Goal: Information Seeking & Learning: Learn about a topic

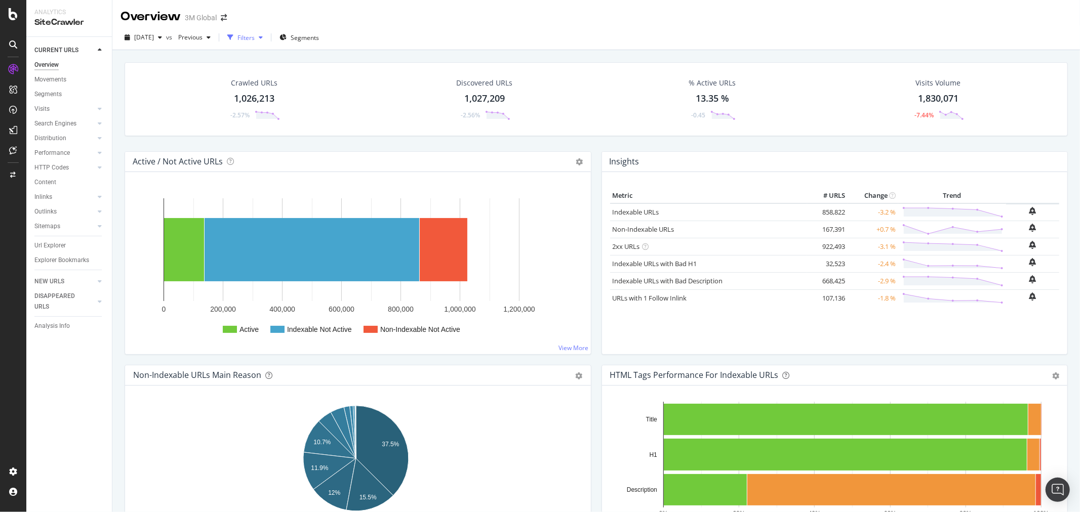
click at [267, 39] on div "button" at bounding box center [261, 37] width 12 height 6
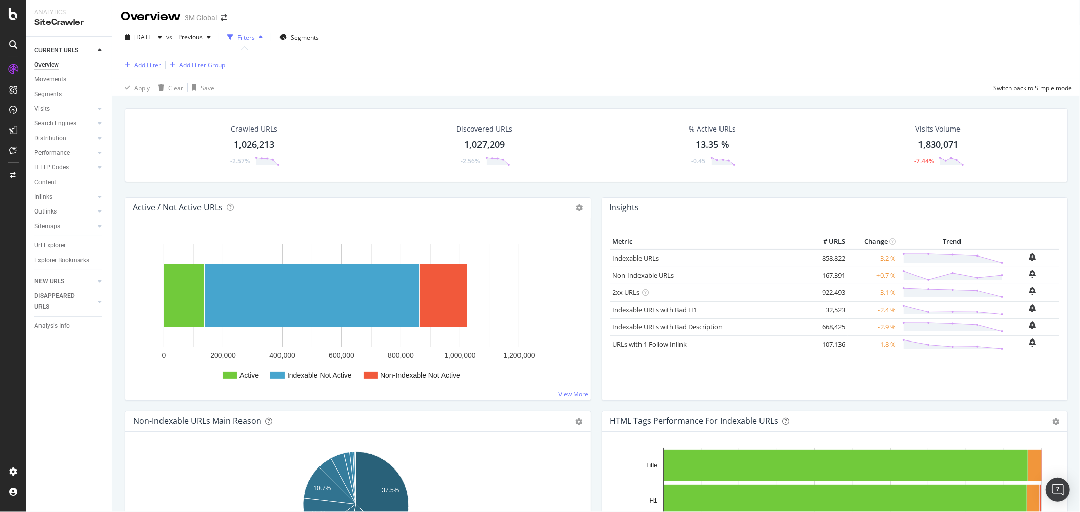
click at [147, 64] on div "Add Filter" at bounding box center [147, 65] width 27 height 9
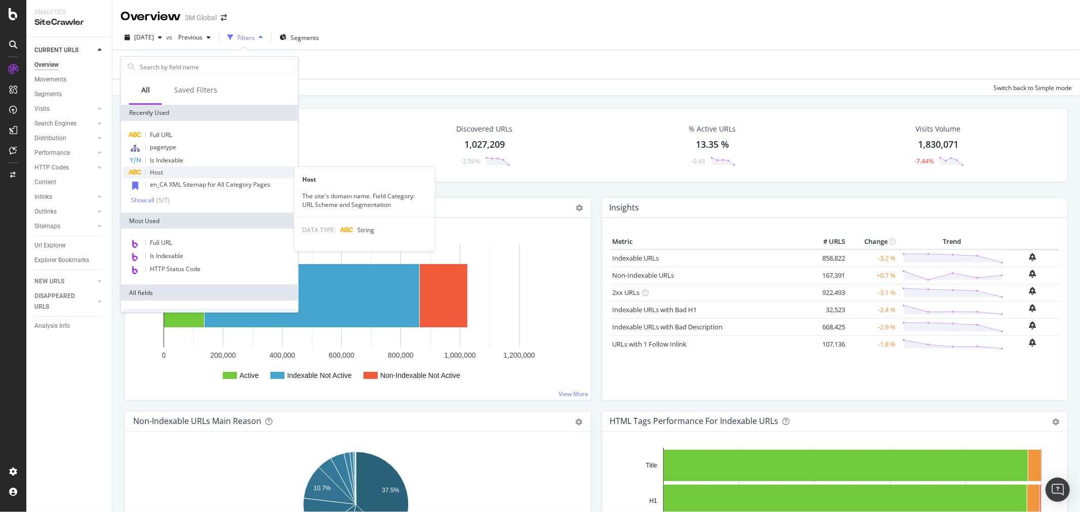
click at [173, 177] on div "Host" at bounding box center [209, 173] width 173 height 12
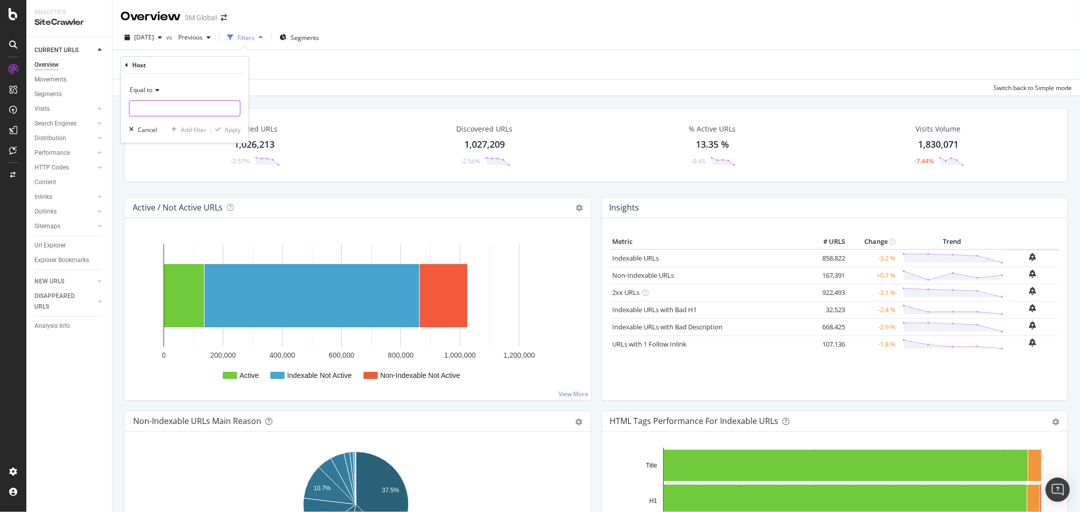
click at [173, 108] on input "text" at bounding box center [185, 108] width 110 height 16
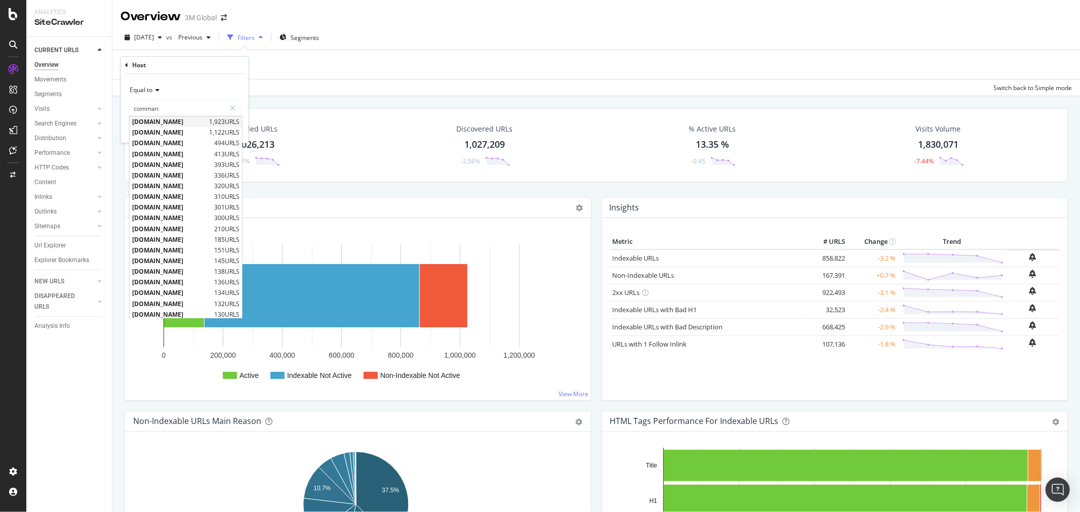
click at [192, 118] on span "[DOMAIN_NAME]" at bounding box center [169, 121] width 74 height 9
type input "[DOMAIN_NAME]"
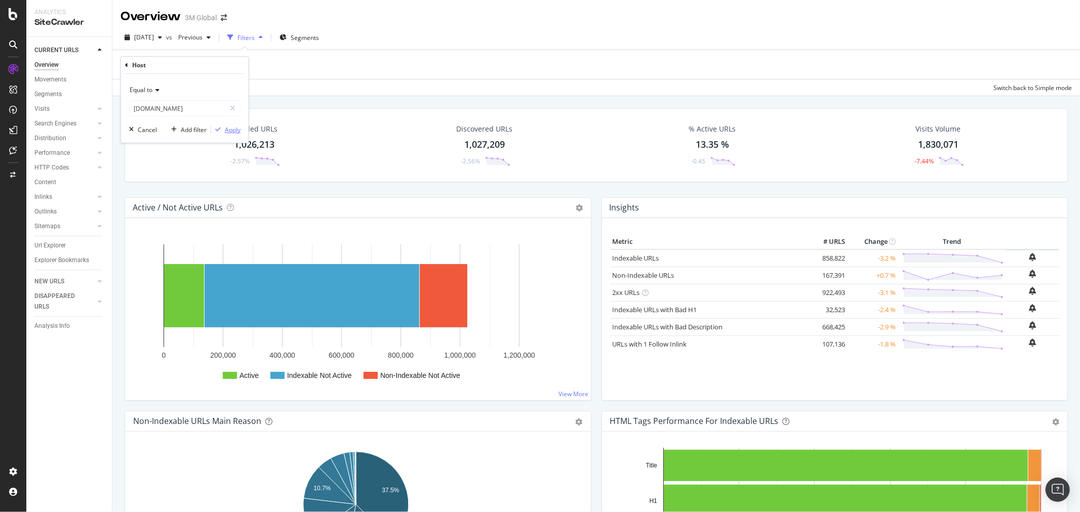
click at [233, 126] on div "Apply" at bounding box center [233, 130] width 16 height 9
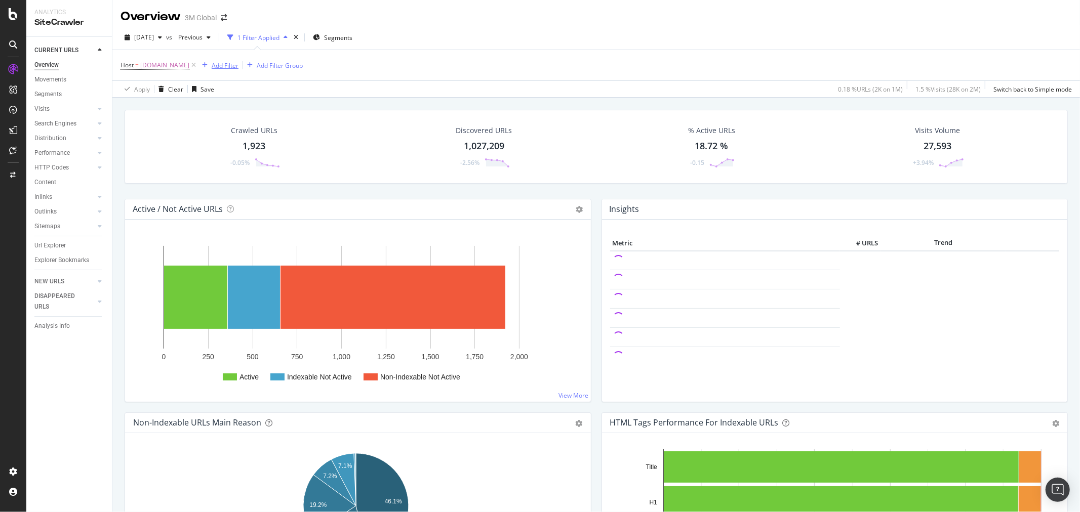
click at [233, 63] on div "Add Filter" at bounding box center [225, 65] width 27 height 9
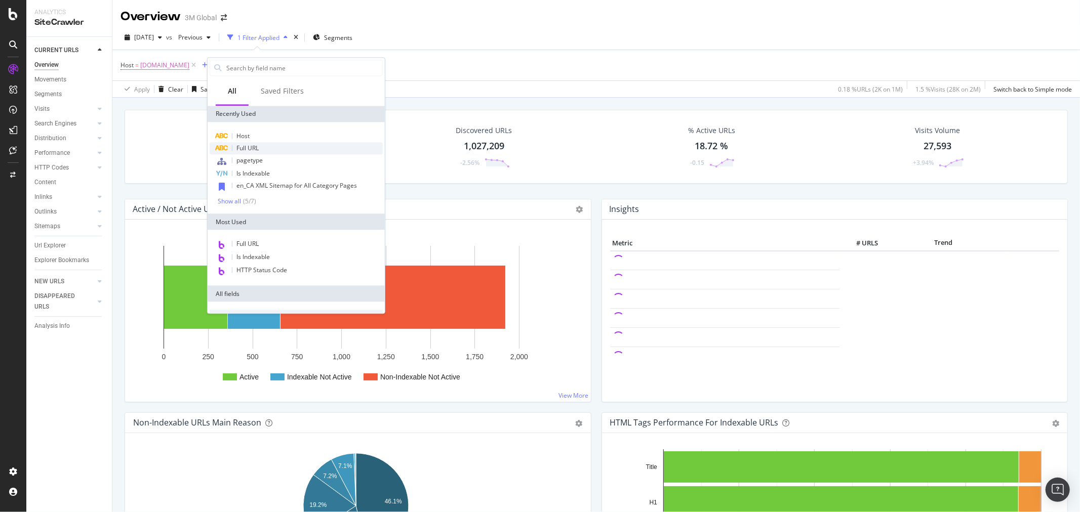
click at [266, 145] on div "Full URL" at bounding box center [296, 148] width 173 height 12
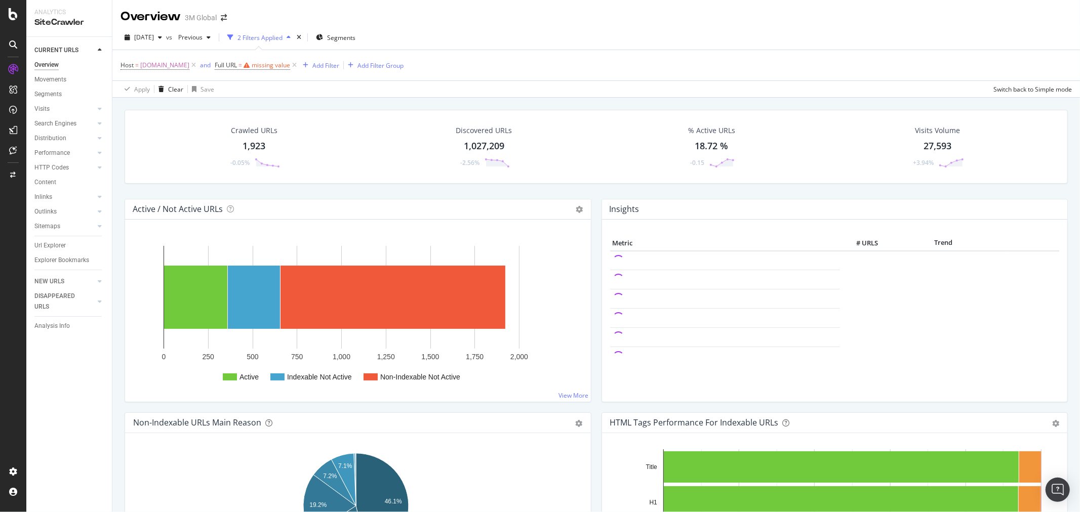
click at [347, 69] on div "Host = [DOMAIN_NAME] and Full URL = missing value Add Filter Add Filter Group" at bounding box center [595, 65] width 951 height 30
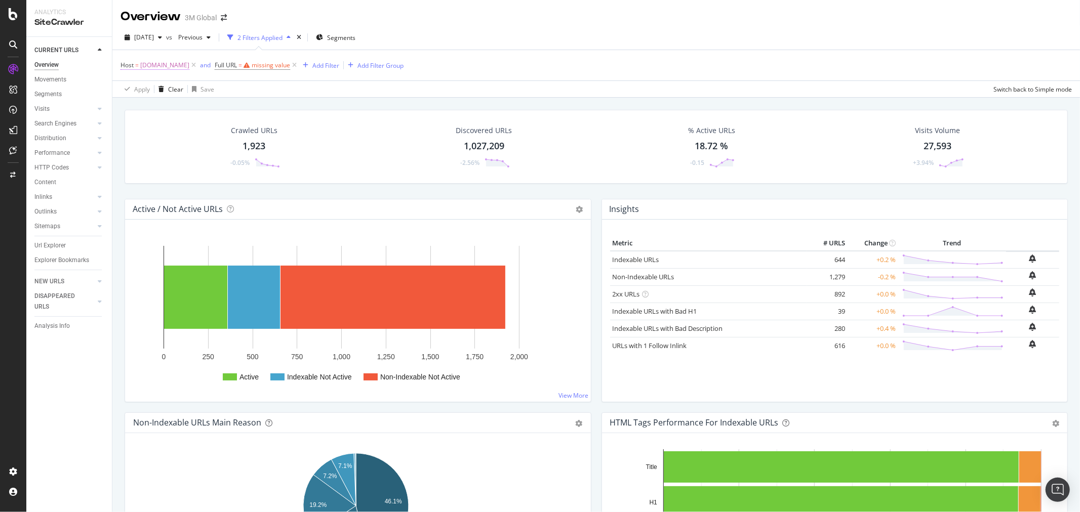
click at [185, 66] on span "[DOMAIN_NAME]" at bounding box center [164, 65] width 49 height 14
click at [200, 107] on input "[DOMAIN_NAME]" at bounding box center [178, 108] width 96 height 16
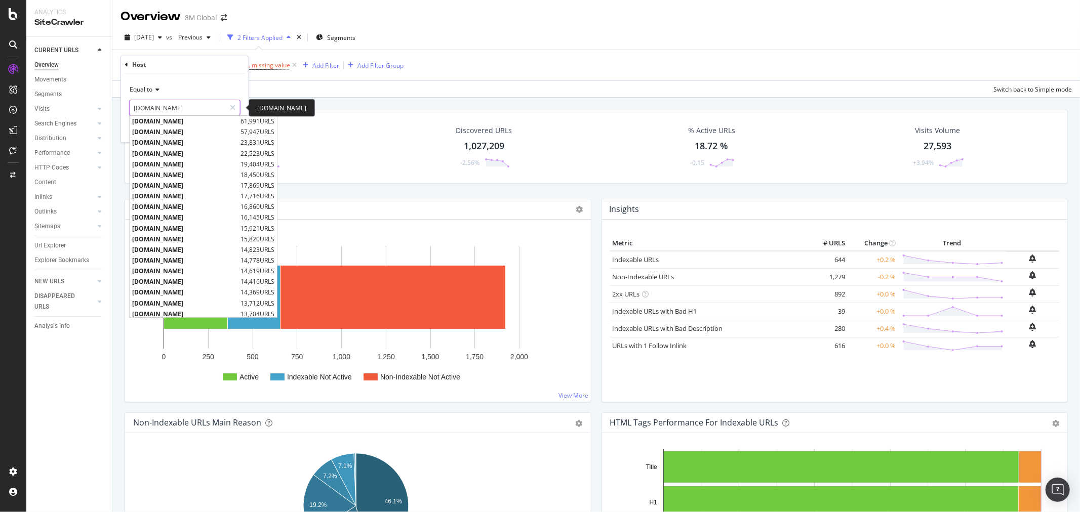
click at [200, 107] on input "[DOMAIN_NAME]" at bounding box center [178, 108] width 96 height 16
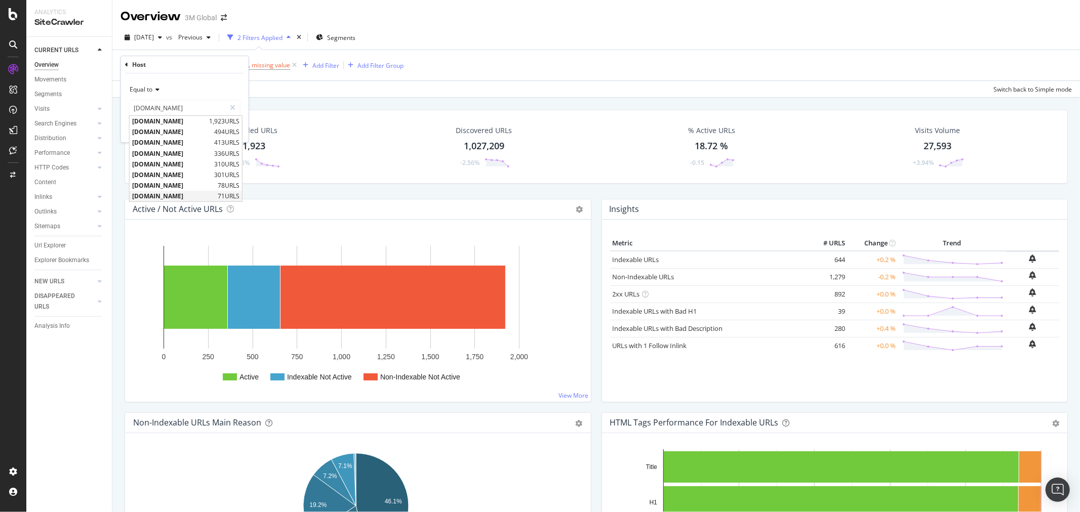
click at [200, 198] on span "[DOMAIN_NAME]" at bounding box center [173, 196] width 83 height 9
type input "[DOMAIN_NAME]"
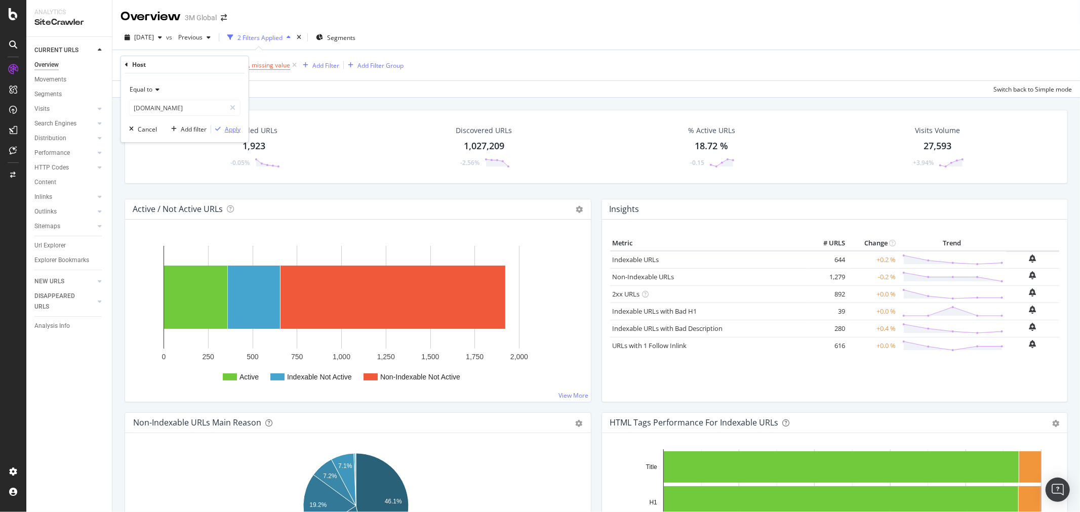
click at [232, 132] on div "Apply" at bounding box center [233, 129] width 16 height 9
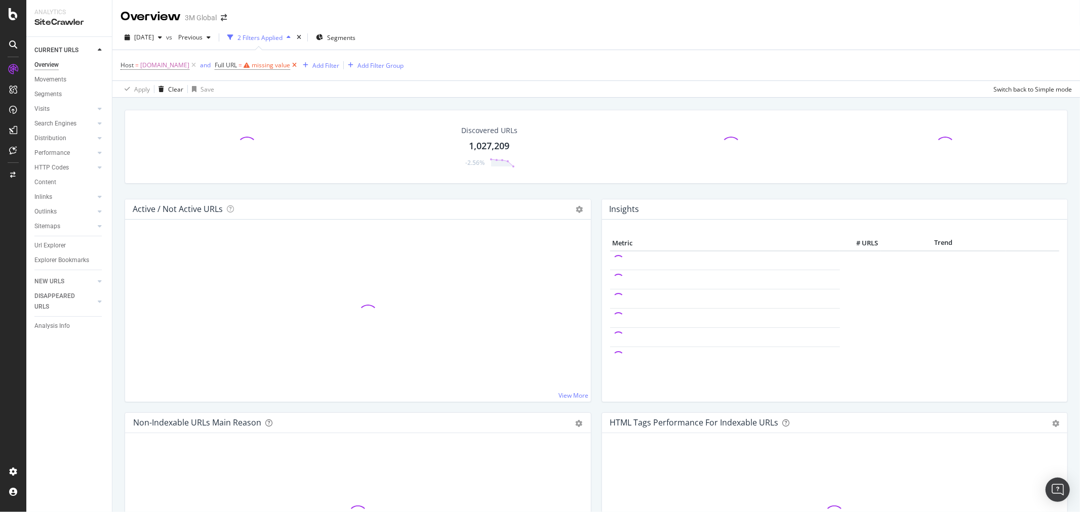
click at [299, 63] on icon at bounding box center [294, 65] width 9 height 10
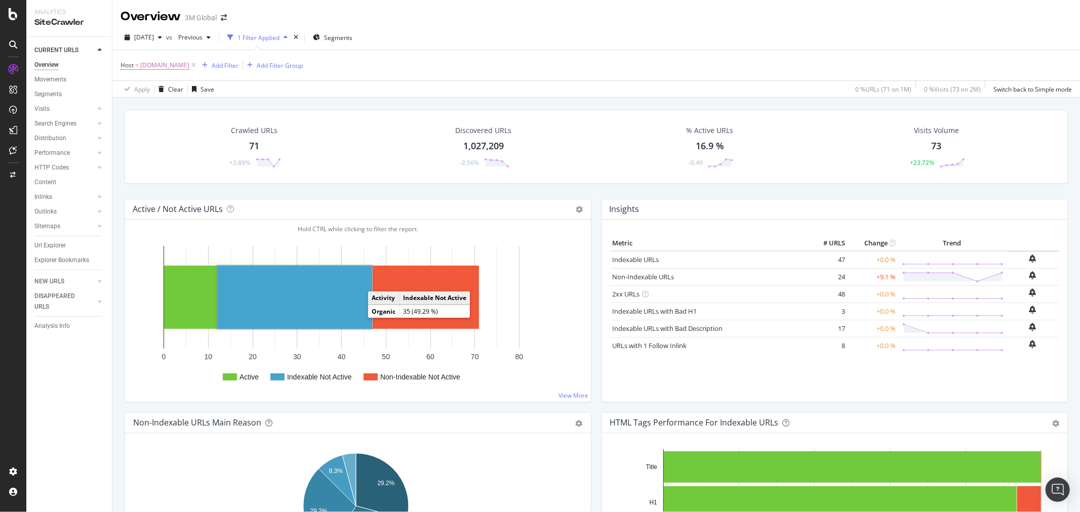
click at [305, 298] on rect "A chart." at bounding box center [294, 297] width 155 height 63
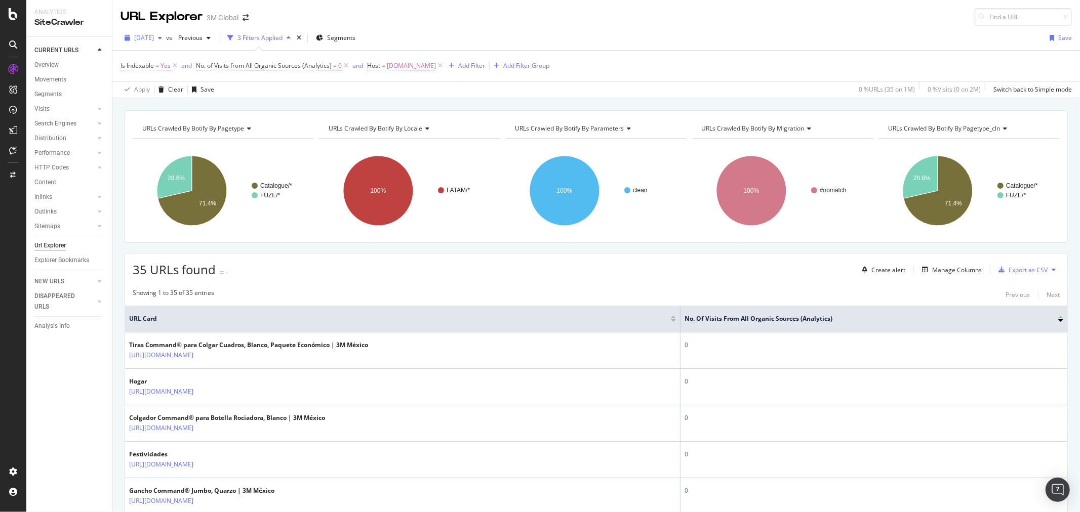
click at [162, 38] on icon "button" at bounding box center [160, 38] width 4 height 6
click at [481, 15] on div "URL Explorer 3M Global" at bounding box center [595, 13] width 967 height 26
click at [301, 39] on icon "times" at bounding box center [299, 38] width 5 height 6
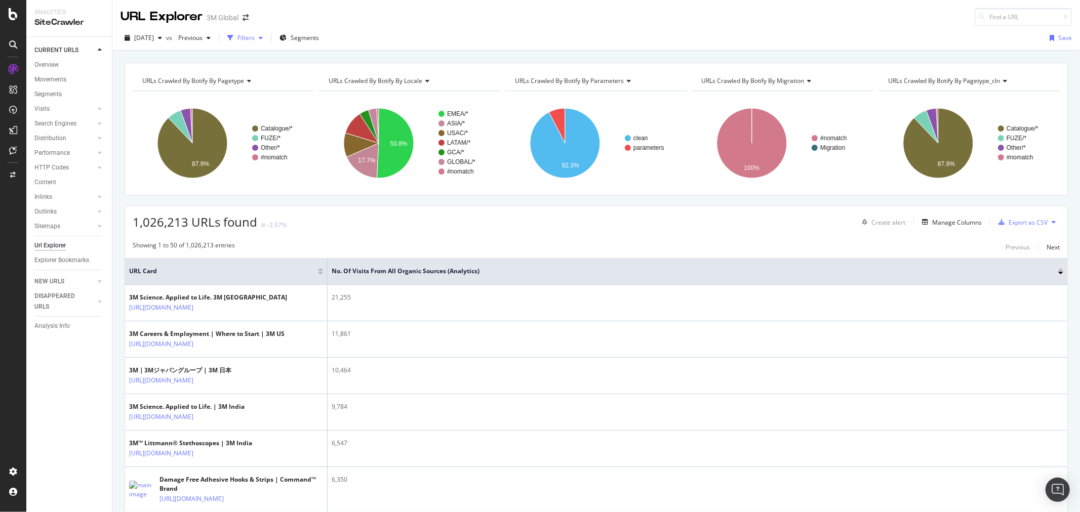
click at [255, 37] on div "Filters" at bounding box center [245, 37] width 17 height 9
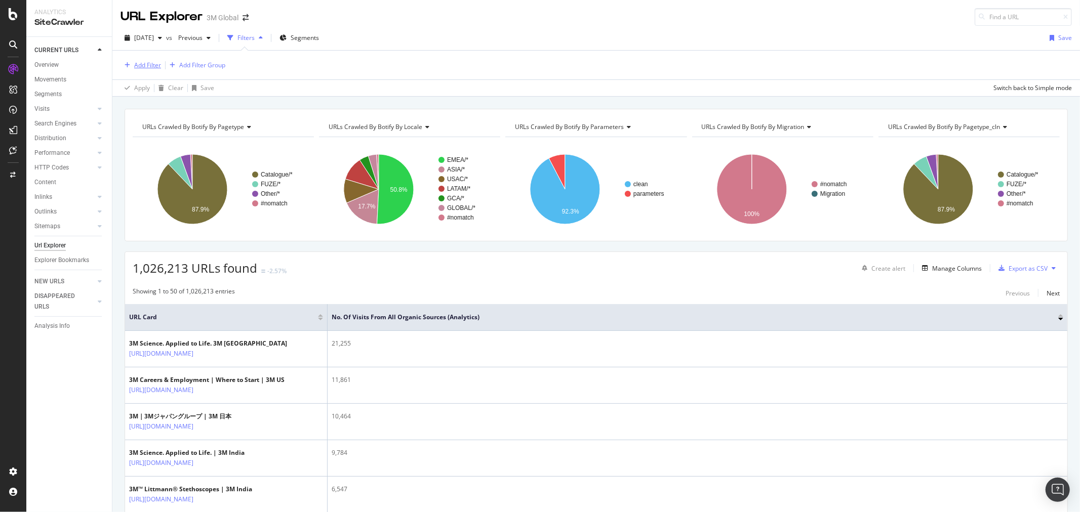
click at [155, 63] on div "Add Filter" at bounding box center [147, 65] width 27 height 9
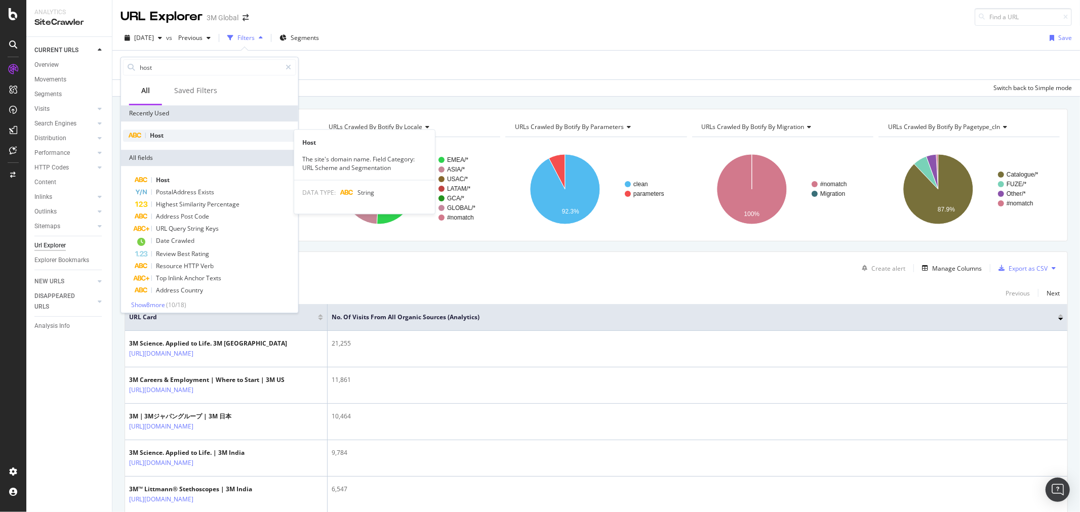
type input "host"
click at [179, 139] on div "Host" at bounding box center [209, 136] width 173 height 12
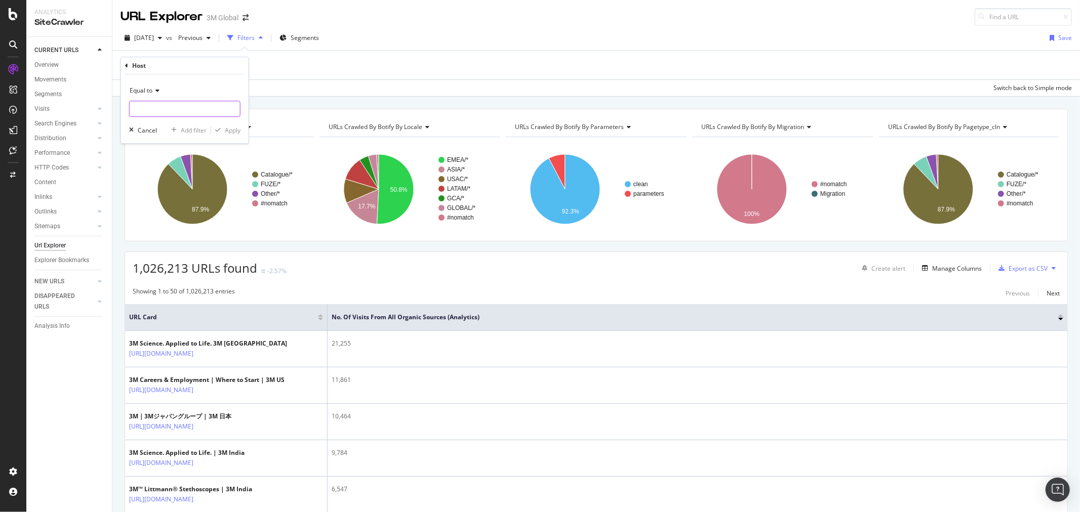
click at [179, 108] on input "text" at bounding box center [185, 109] width 110 height 16
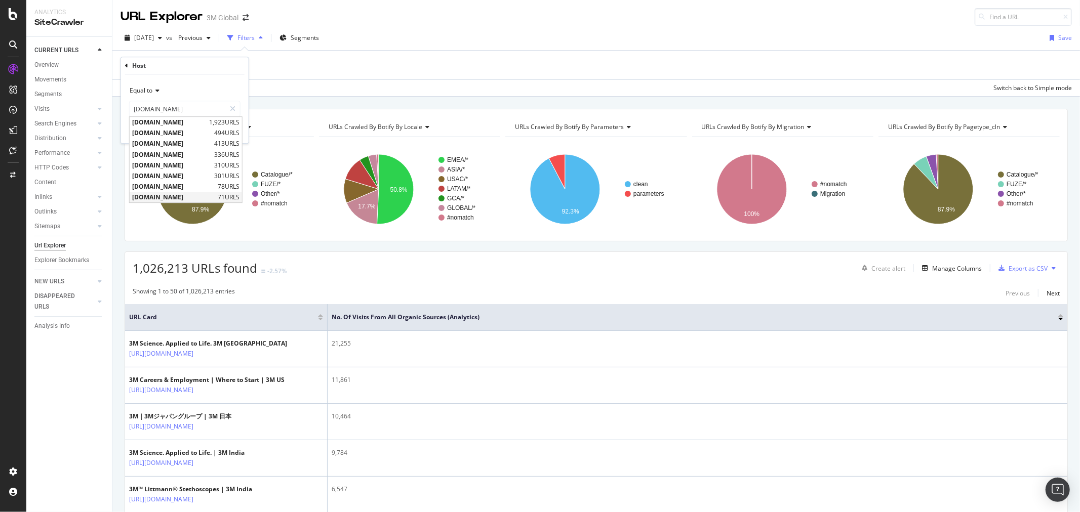
click at [200, 197] on span "[DOMAIN_NAME]" at bounding box center [173, 197] width 83 height 9
type input "[DOMAIN_NAME]"
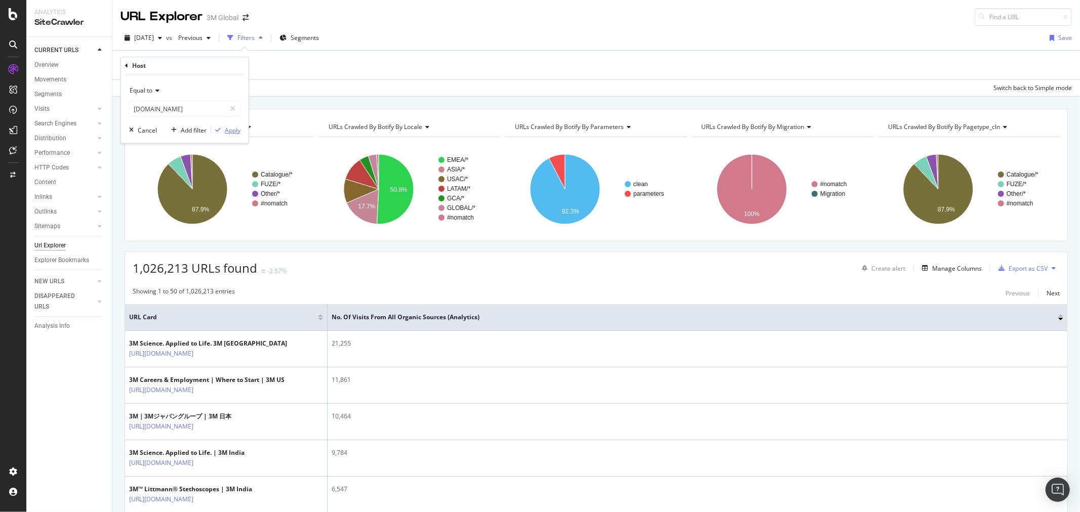
click at [228, 132] on div "Apply" at bounding box center [233, 130] width 16 height 9
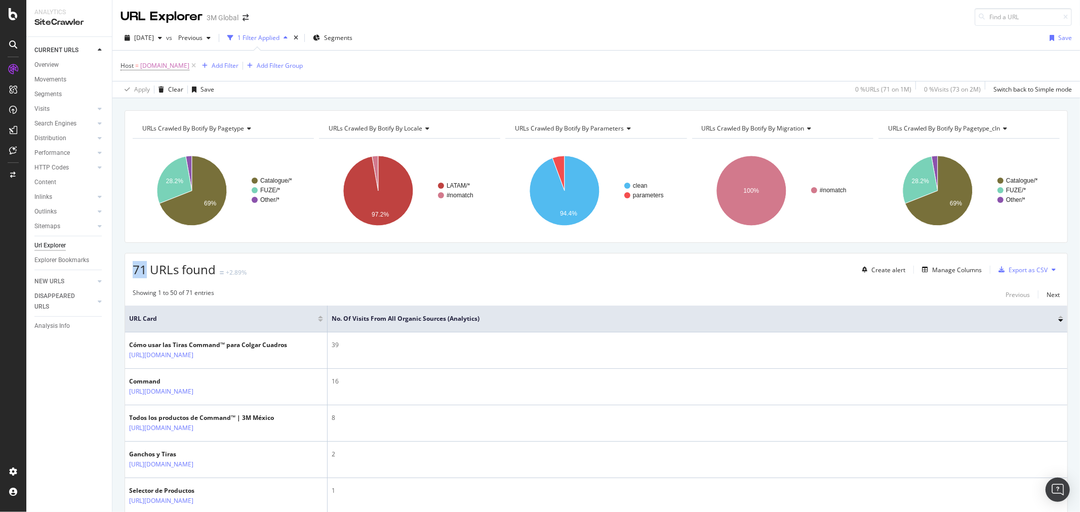
drag, startPoint x: 131, startPoint y: 267, endPoint x: 146, endPoint y: 267, distance: 15.2
click at [146, 267] on div "71 URLs found +2.89% Create alert Manage Columns Export as CSV" at bounding box center [596, 266] width 942 height 25
click at [482, 105] on div "URLs Crawled By Botify By pagetype Chart (by Value) Table Expand Export as CSV …" at bounding box center [595, 110] width 967 height 24
click at [949, 267] on div "Manage Columns" at bounding box center [957, 270] width 50 height 9
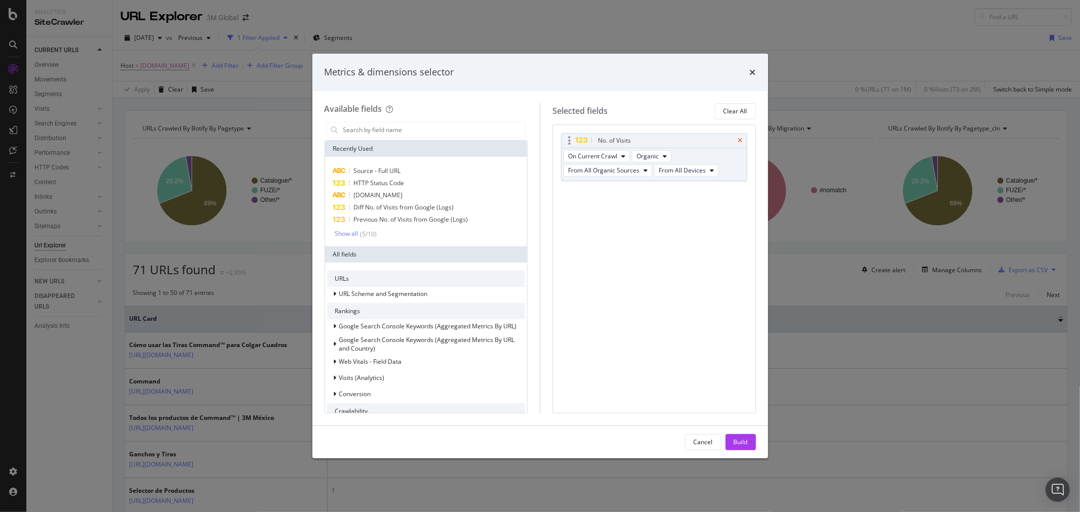
click at [740, 138] on icon "times" at bounding box center [740, 141] width 5 height 6
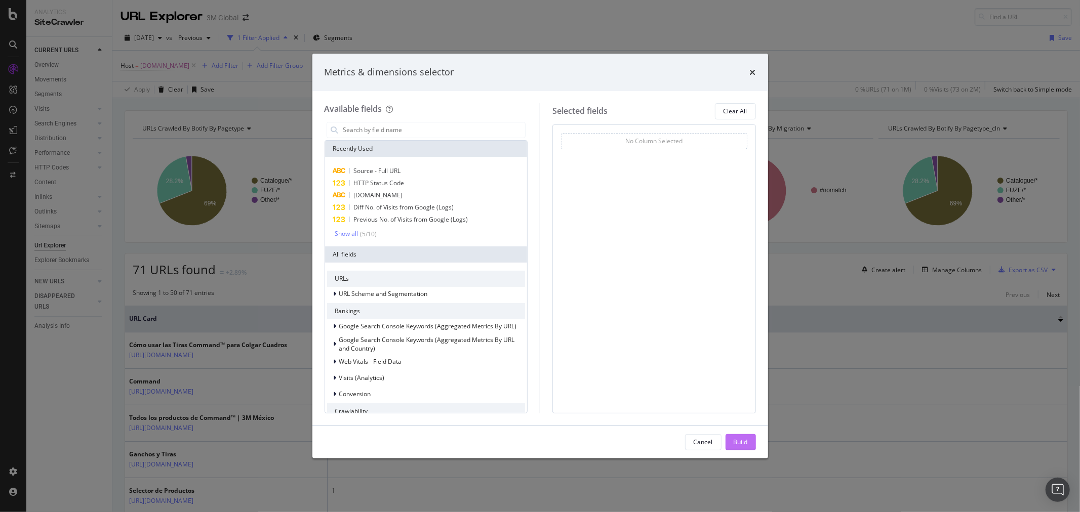
click at [730, 438] on button "Build" at bounding box center [740, 442] width 30 height 16
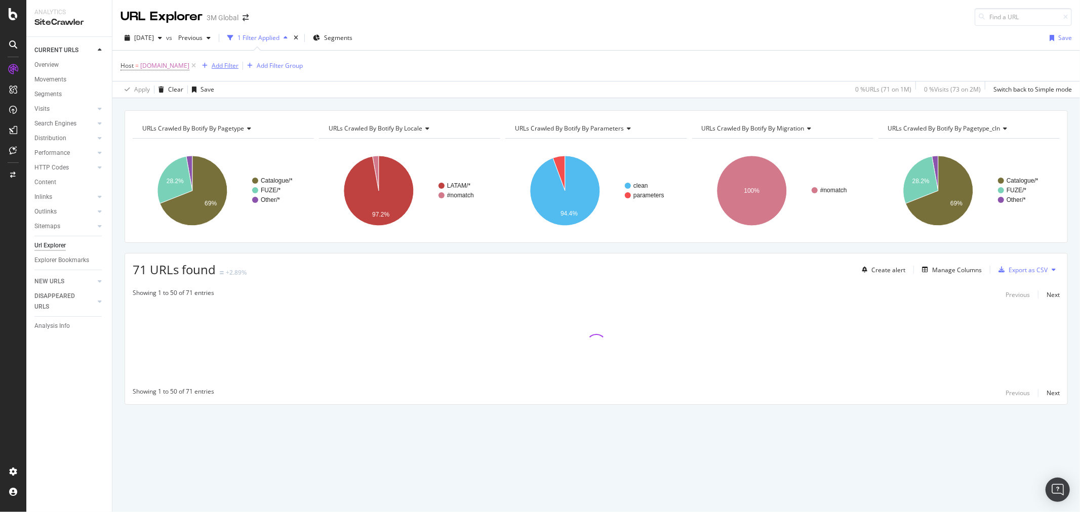
click at [238, 67] on div "Add Filter" at bounding box center [225, 65] width 27 height 9
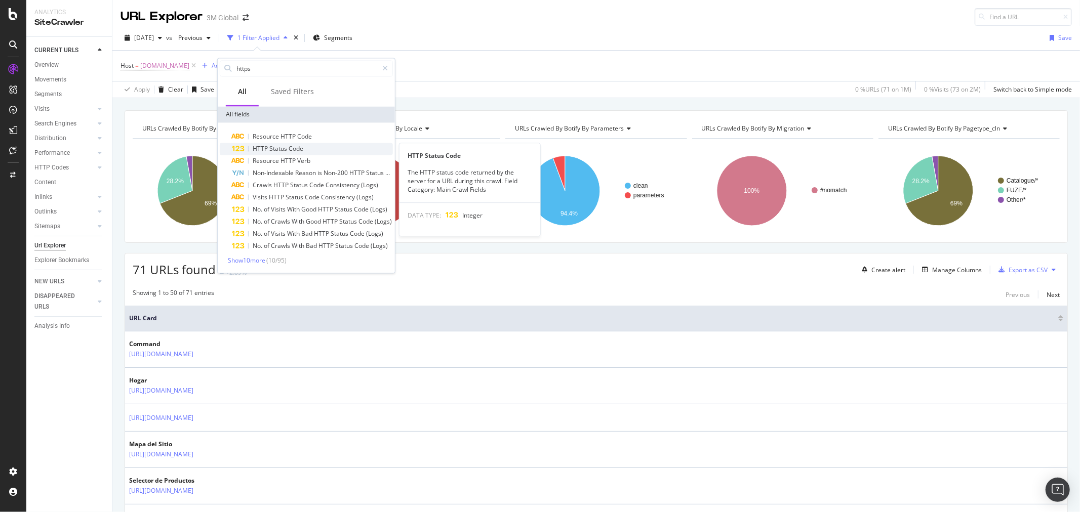
type input "https"
click at [280, 146] on span "Status" at bounding box center [278, 148] width 19 height 9
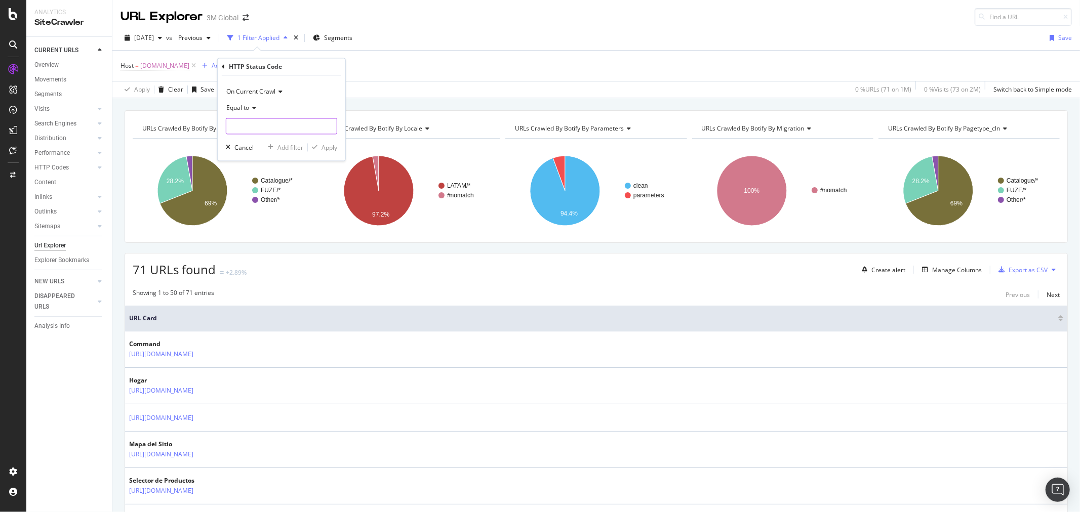
click at [274, 128] on input "number" at bounding box center [281, 126] width 111 height 16
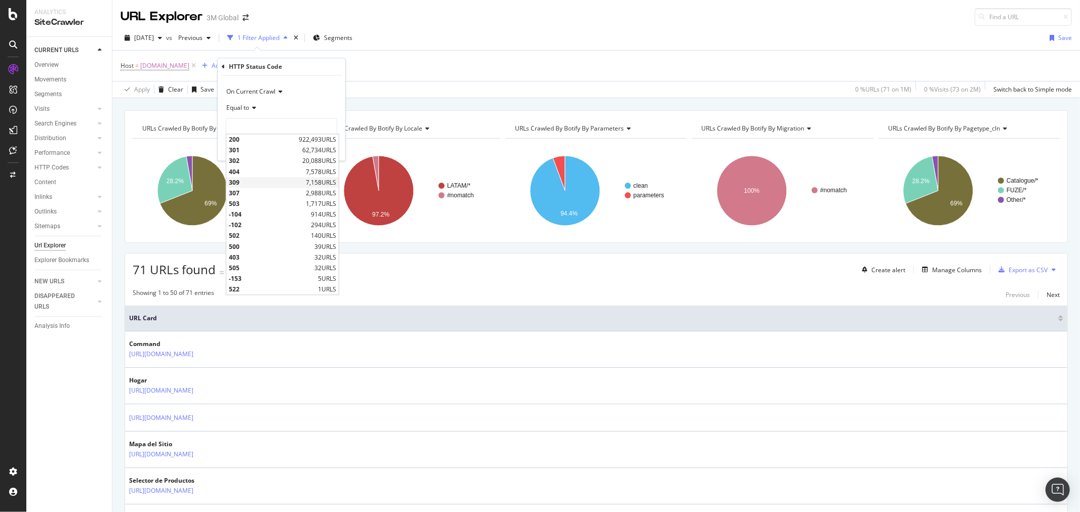
click at [245, 180] on span "309" at bounding box center [266, 182] width 74 height 9
type input "309"
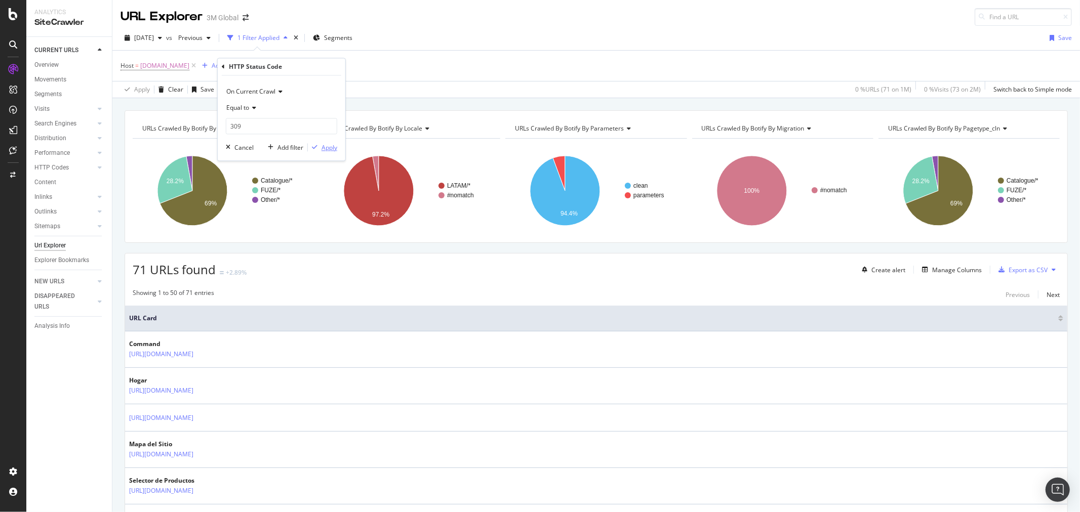
click at [330, 149] on div "Apply" at bounding box center [329, 147] width 16 height 9
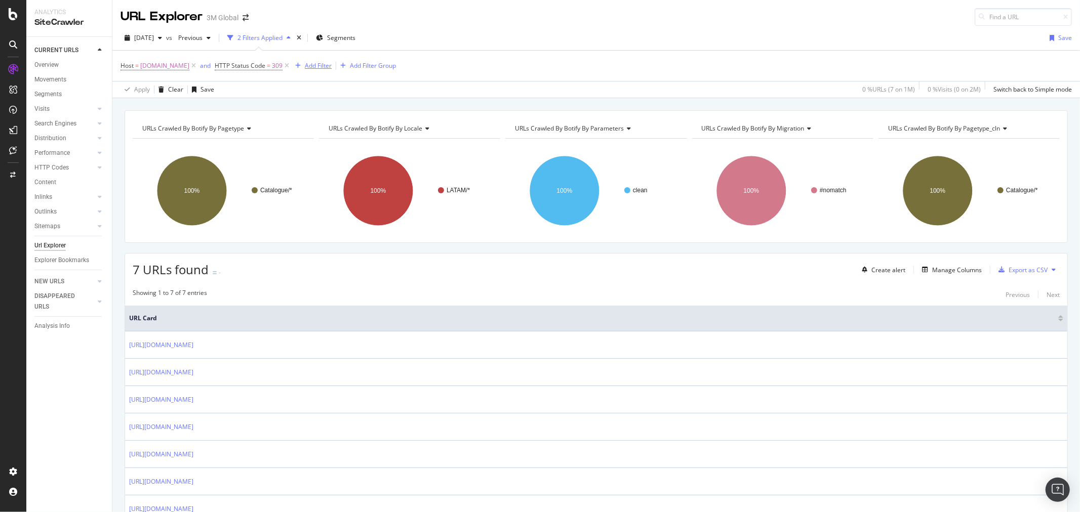
click at [332, 66] on div "Add Filter" at bounding box center [318, 65] width 27 height 9
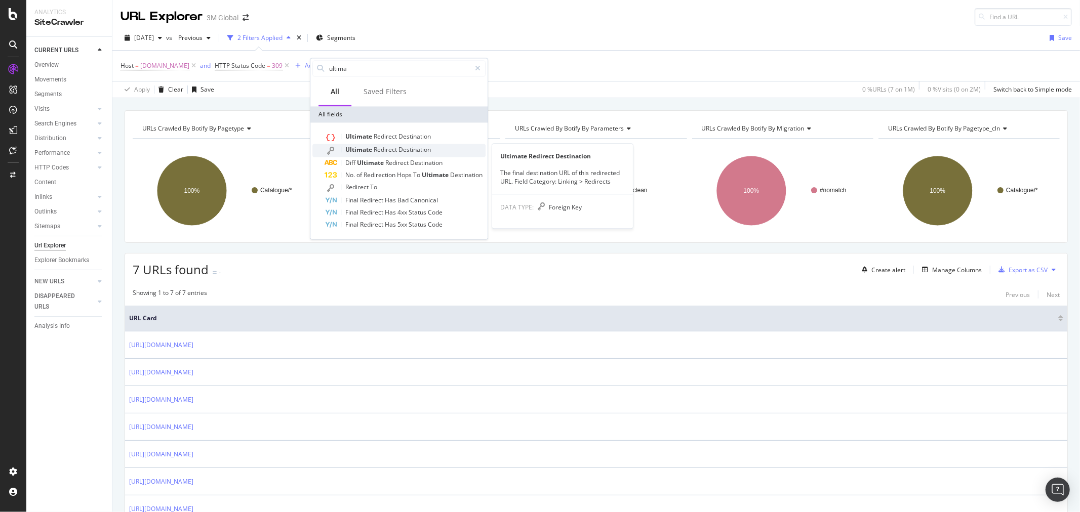
type input "ultima"
click at [378, 149] on span "Redirect" at bounding box center [386, 149] width 25 height 9
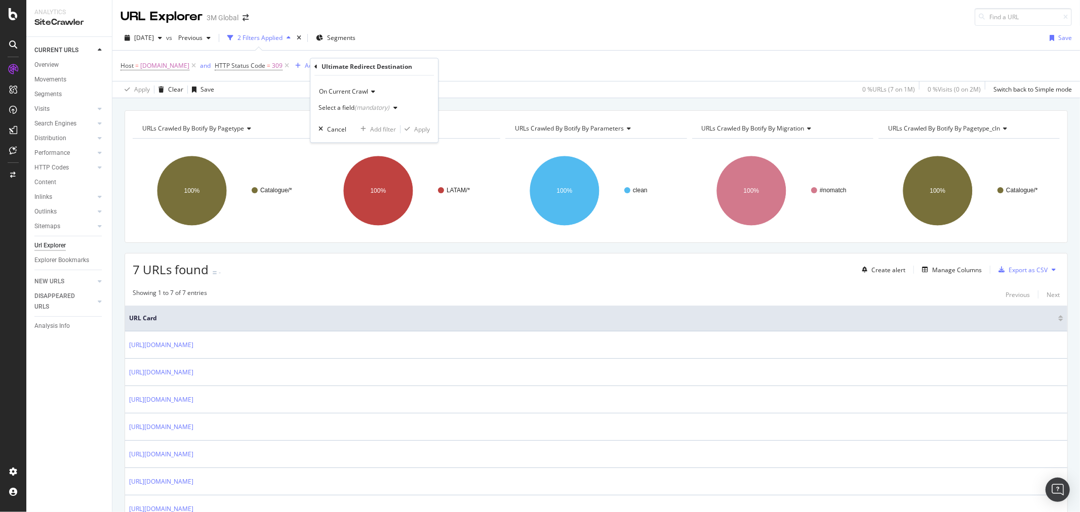
click at [394, 107] on icon "button" at bounding box center [395, 108] width 4 height 6
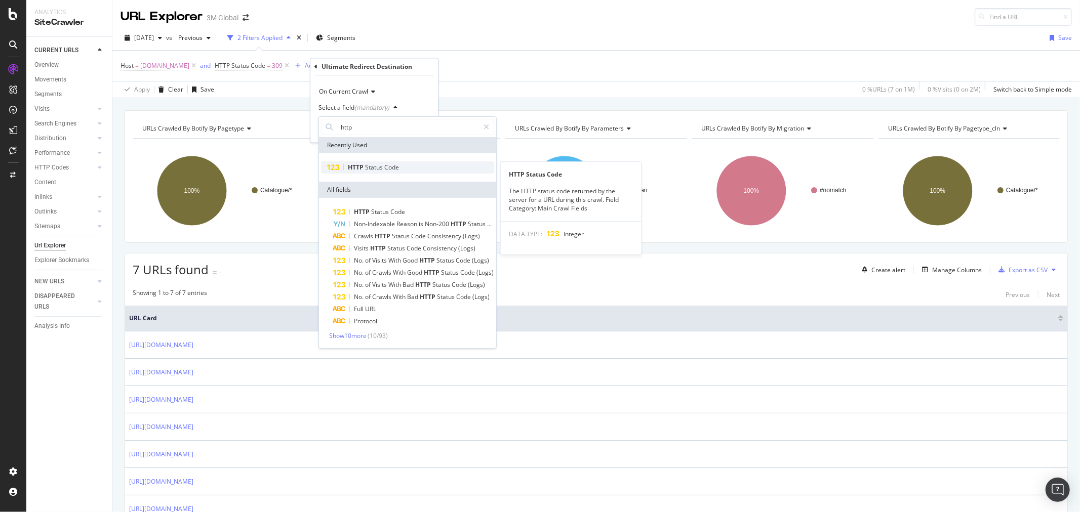
type input "http"
click at [392, 164] on span "Code" at bounding box center [391, 167] width 15 height 9
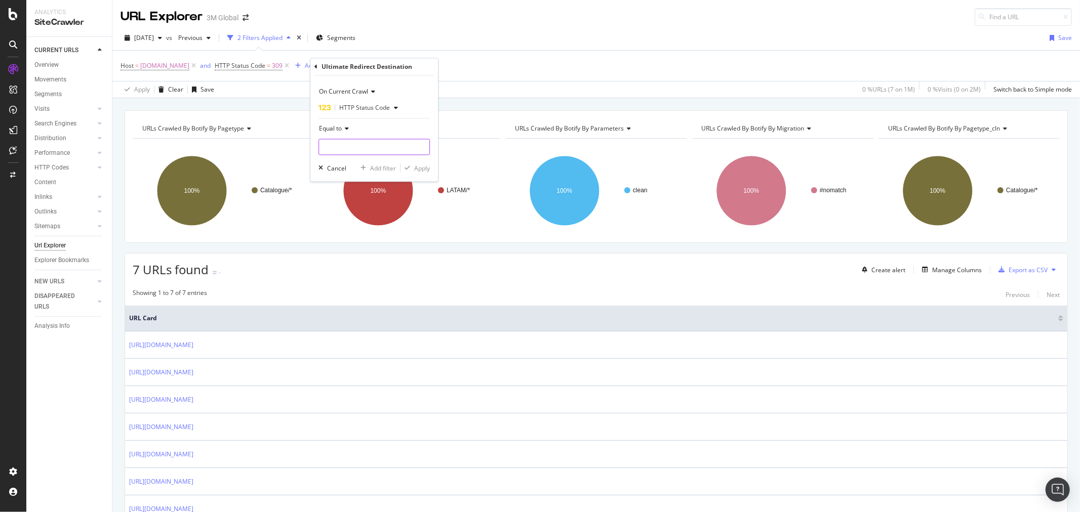
click at [376, 146] on input "number" at bounding box center [373, 147] width 111 height 16
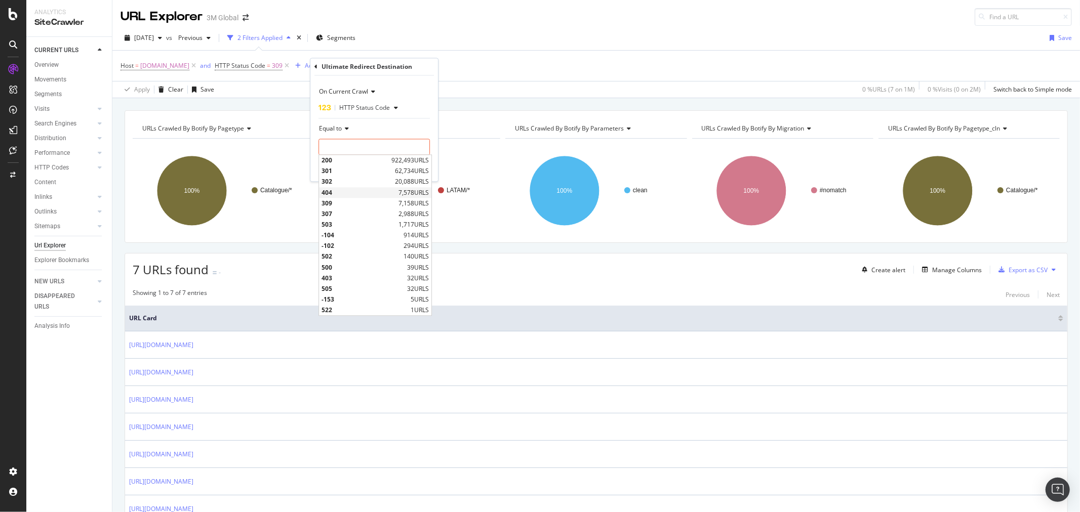
click at [341, 190] on span "404" at bounding box center [358, 192] width 74 height 9
type input "404"
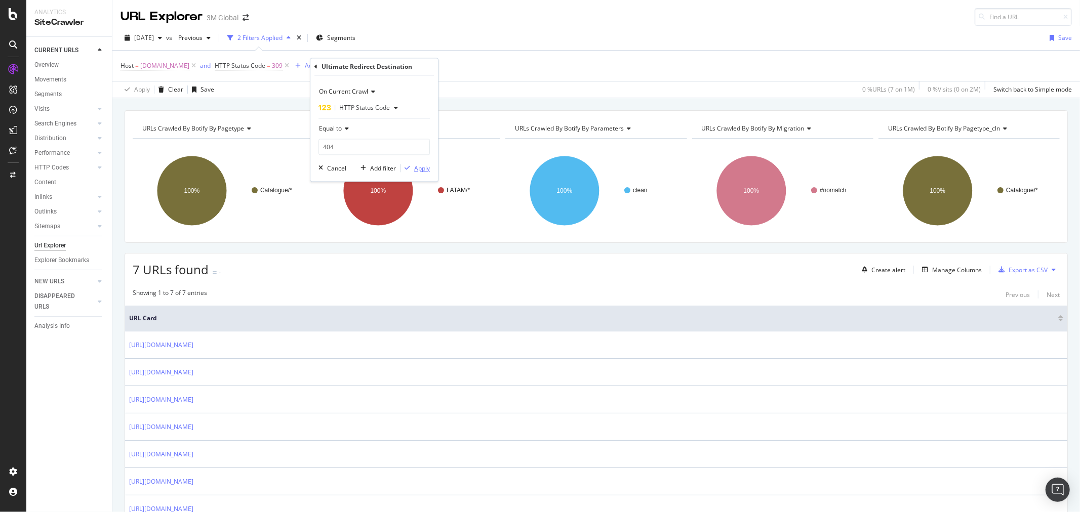
click at [427, 170] on div "Apply" at bounding box center [422, 168] width 16 height 9
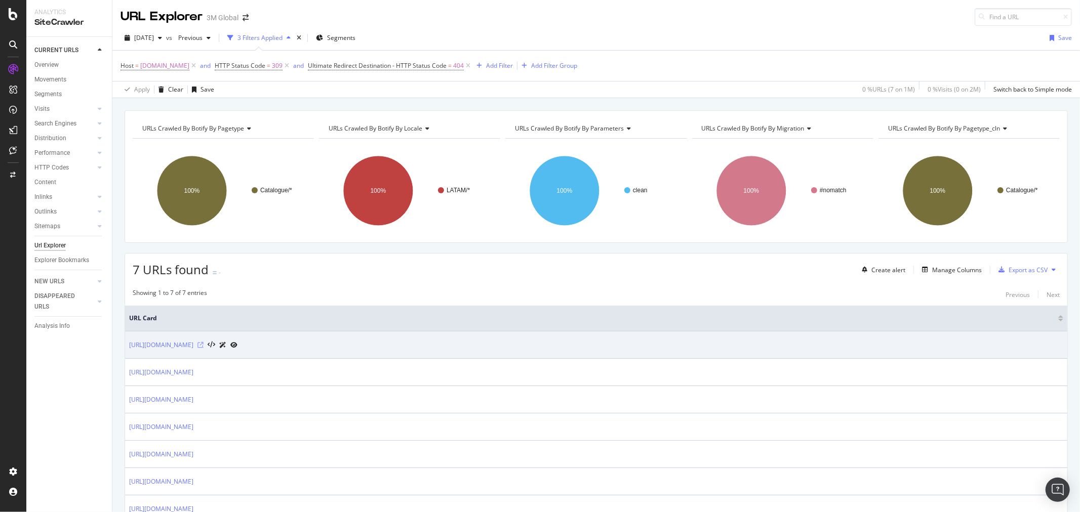
click at [204, 343] on icon at bounding box center [200, 345] width 6 height 6
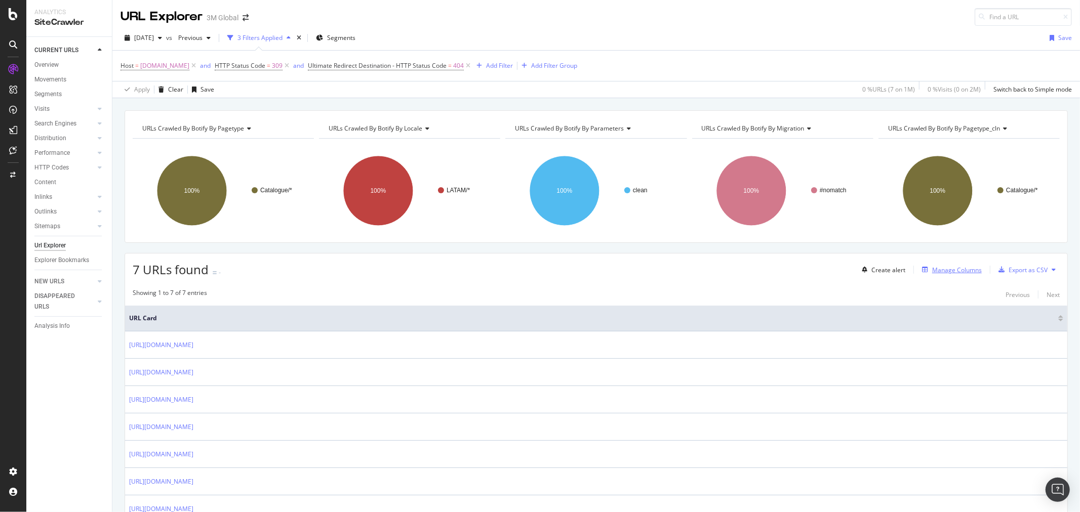
click at [962, 269] on div "Manage Columns" at bounding box center [957, 270] width 50 height 9
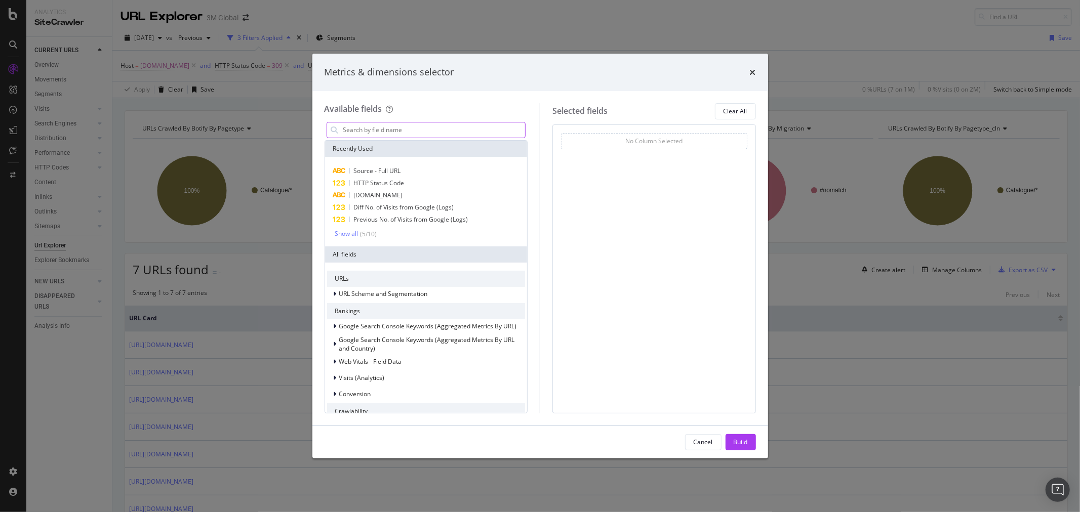
click at [417, 126] on input "modal" at bounding box center [433, 130] width 183 height 15
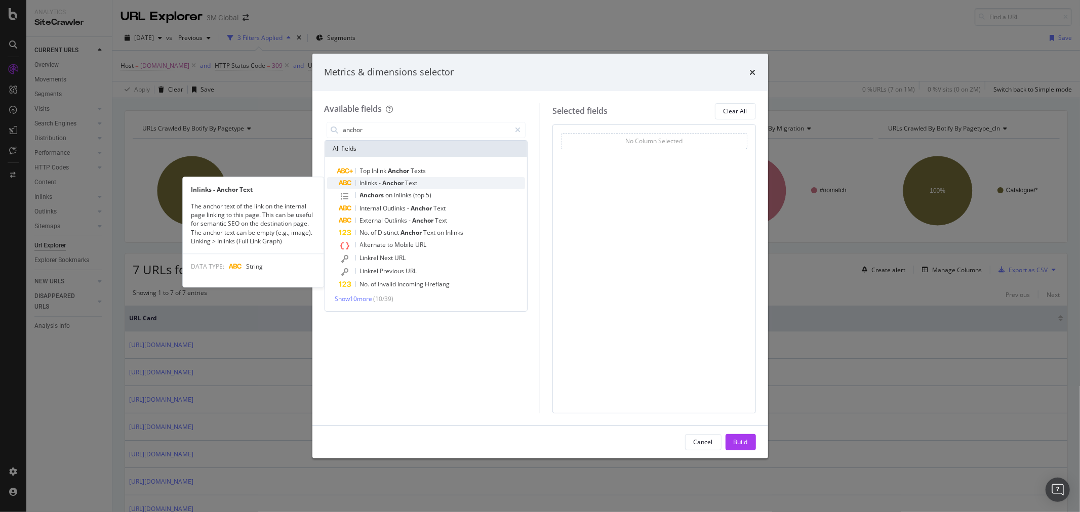
type input "anchor"
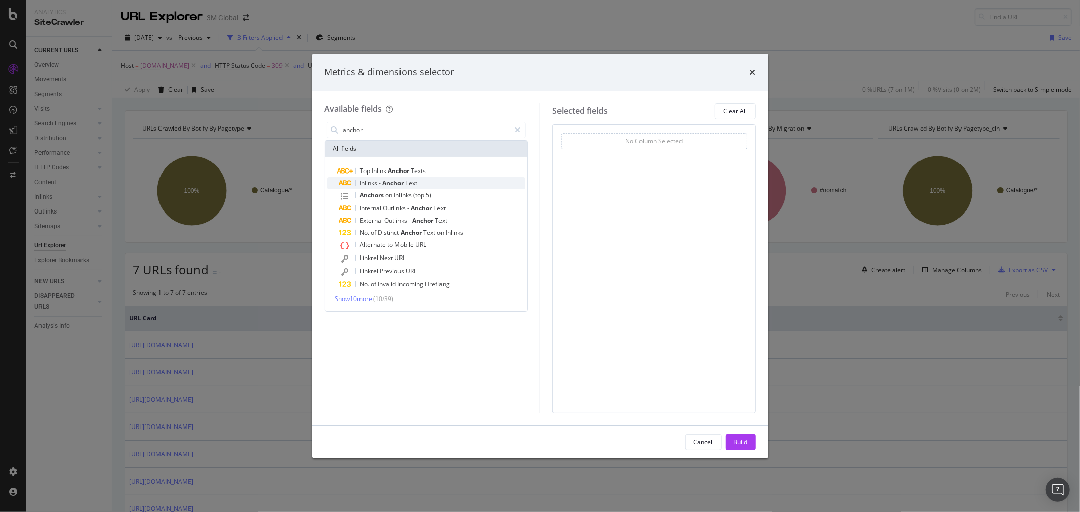
click at [387, 183] on span "Anchor" at bounding box center [394, 183] width 23 height 9
click at [515, 129] on icon "modal" at bounding box center [518, 130] width 6 height 7
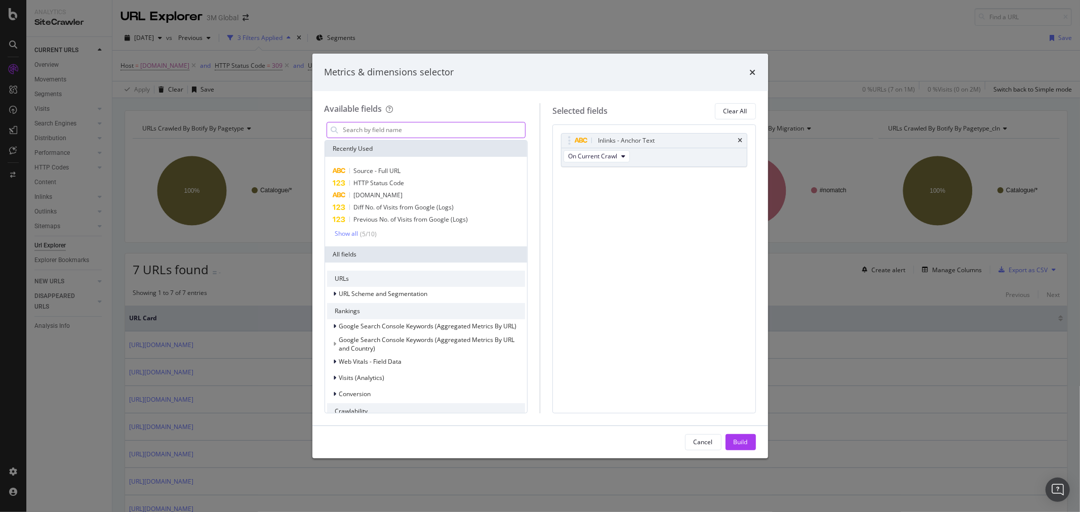
click at [481, 129] on input "modal" at bounding box center [433, 130] width 183 height 15
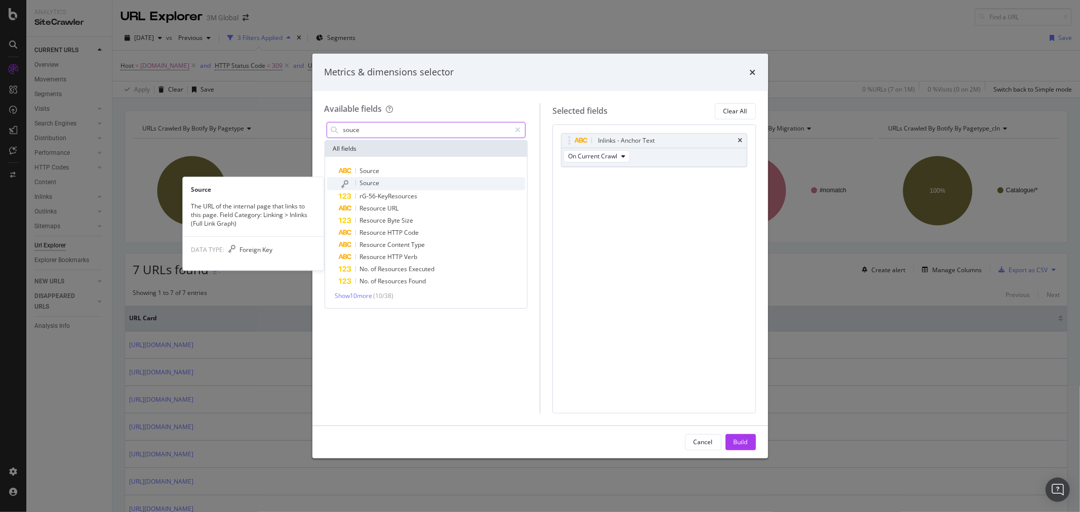
type input "souce"
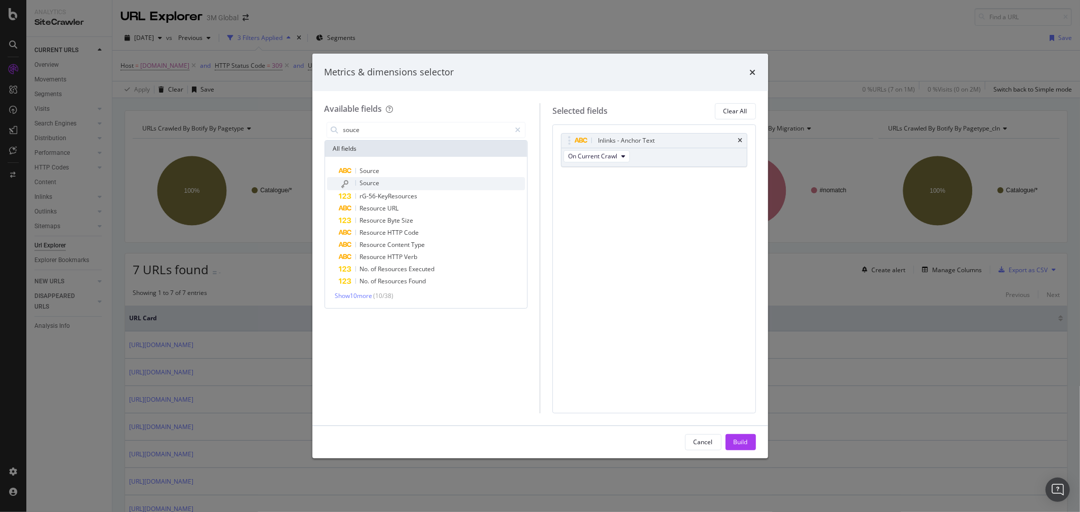
click at [408, 181] on div "Source" at bounding box center [432, 183] width 186 height 13
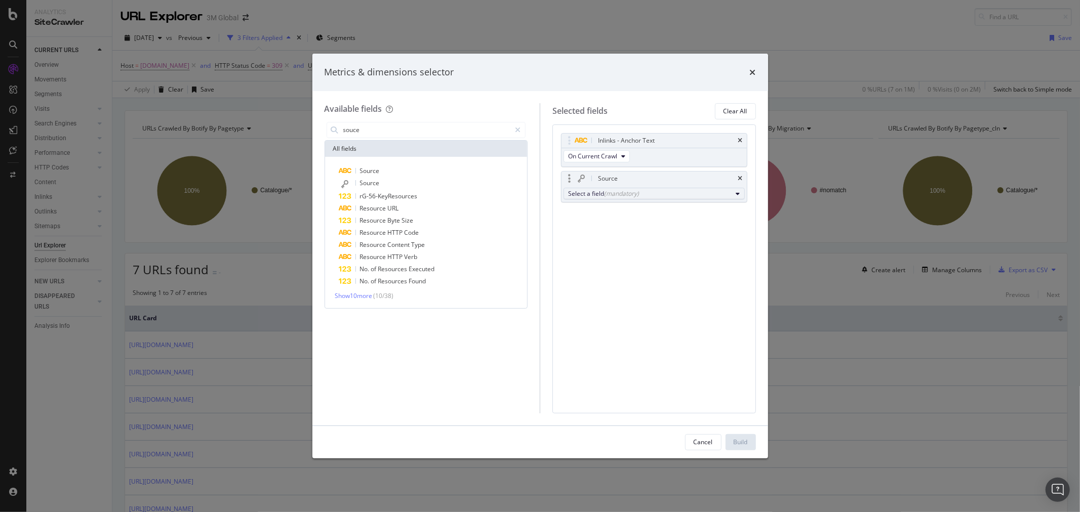
click at [669, 190] on div "Select a field (mandatory)" at bounding box center [650, 193] width 164 height 9
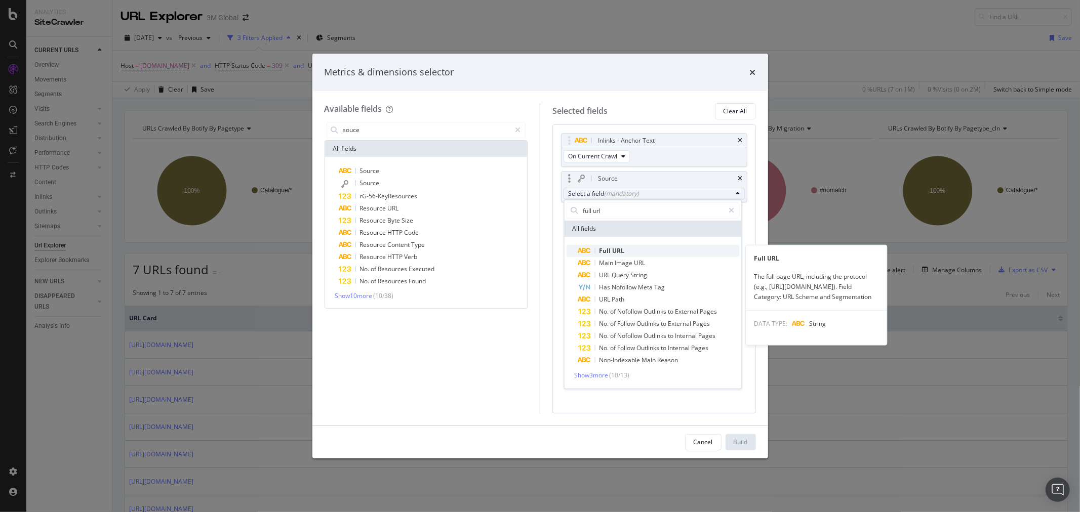
type input "full url"
click at [649, 249] on span "Full URL" at bounding box center [658, 251] width 161 height 12
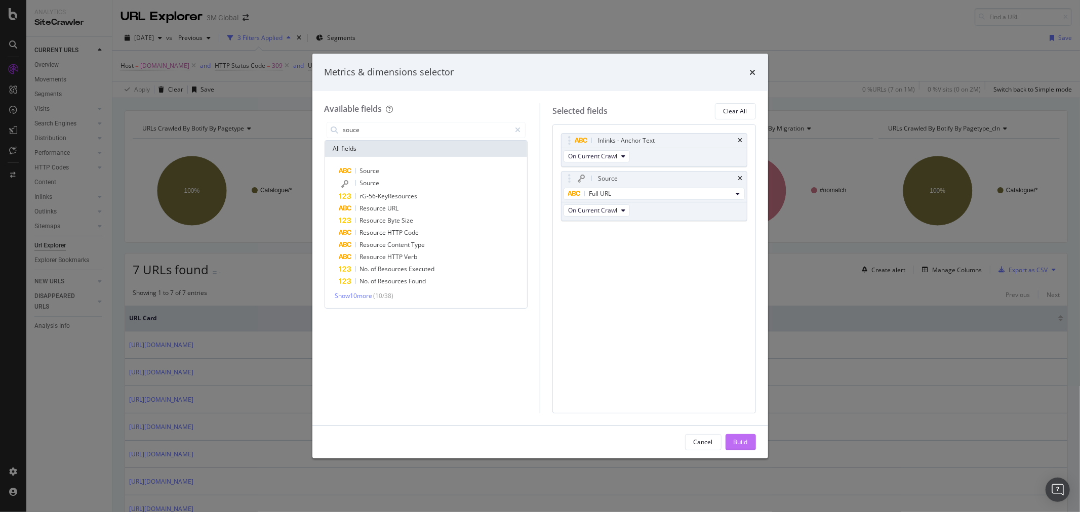
click at [741, 438] on div "Build" at bounding box center [741, 442] width 14 height 9
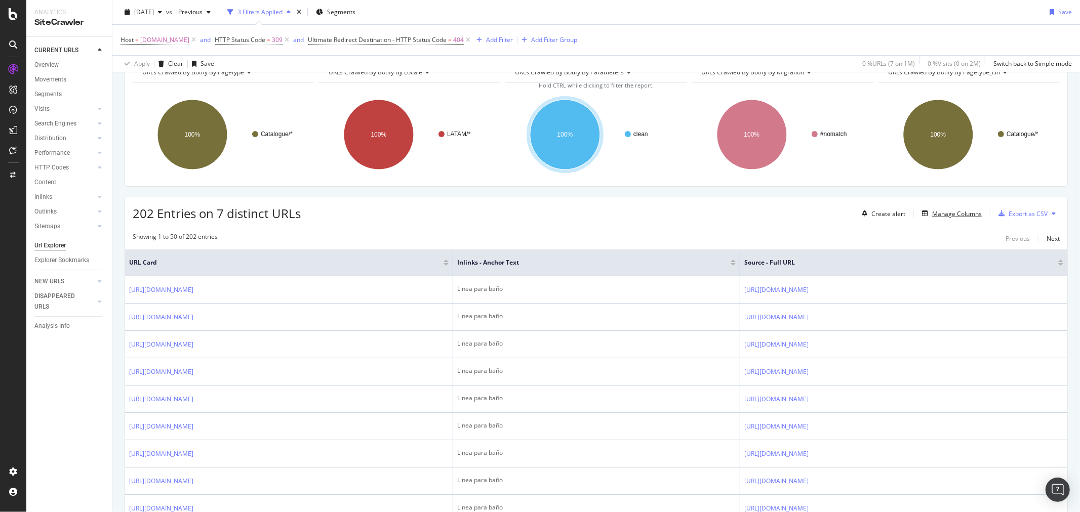
scroll to position [169, 0]
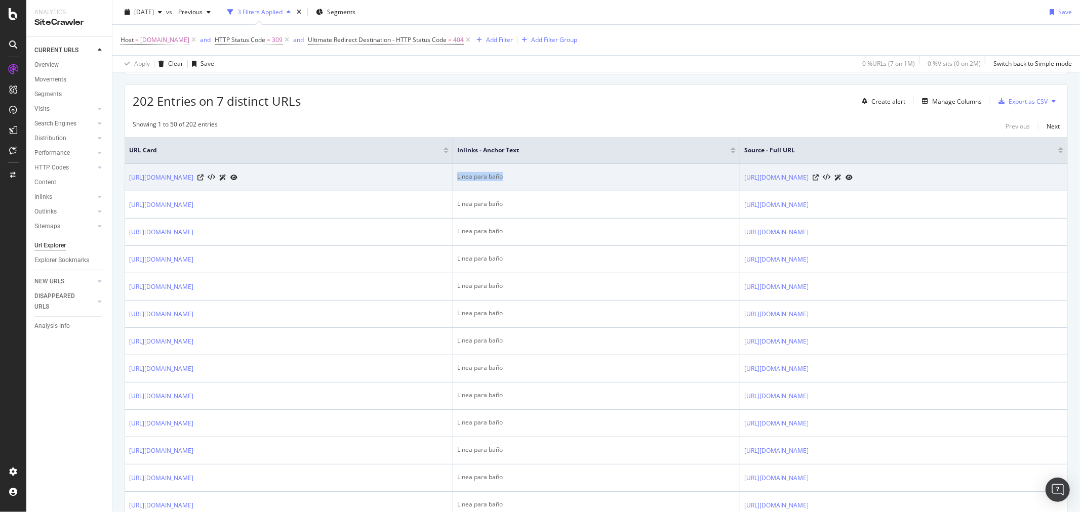
drag, startPoint x: 518, startPoint y: 176, endPoint x: 562, endPoint y: 178, distance: 44.1
click at [562, 178] on div "Linea para baño" at bounding box center [596, 176] width 278 height 9
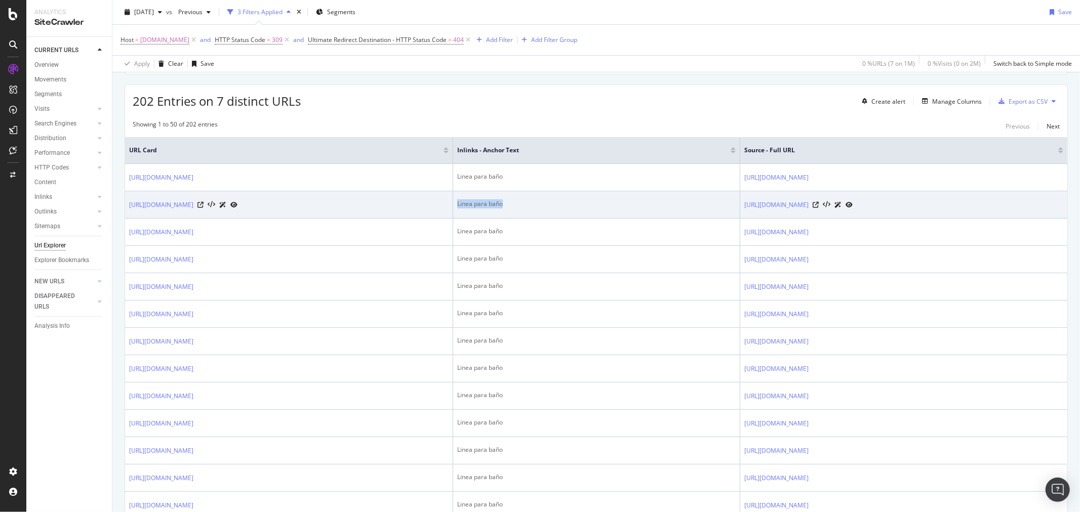
drag, startPoint x: 527, startPoint y: 205, endPoint x: 573, endPoint y: 205, distance: 45.6
click at [573, 205] on td "Linea para baño" at bounding box center [596, 204] width 287 height 27
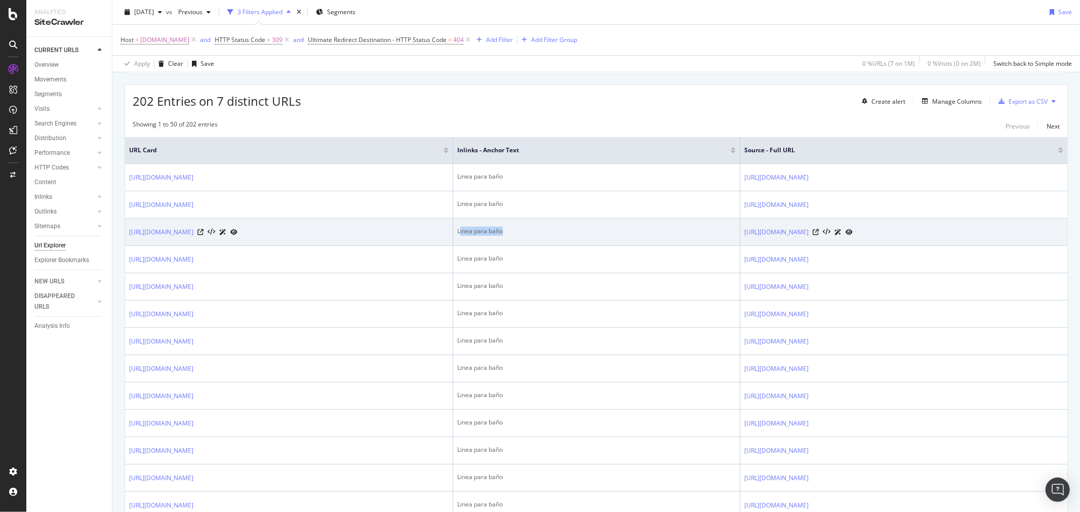
drag, startPoint x: 520, startPoint y: 225, endPoint x: 579, endPoint y: 234, distance: 59.3
click at [580, 234] on td "Linea para baño" at bounding box center [596, 232] width 287 height 27
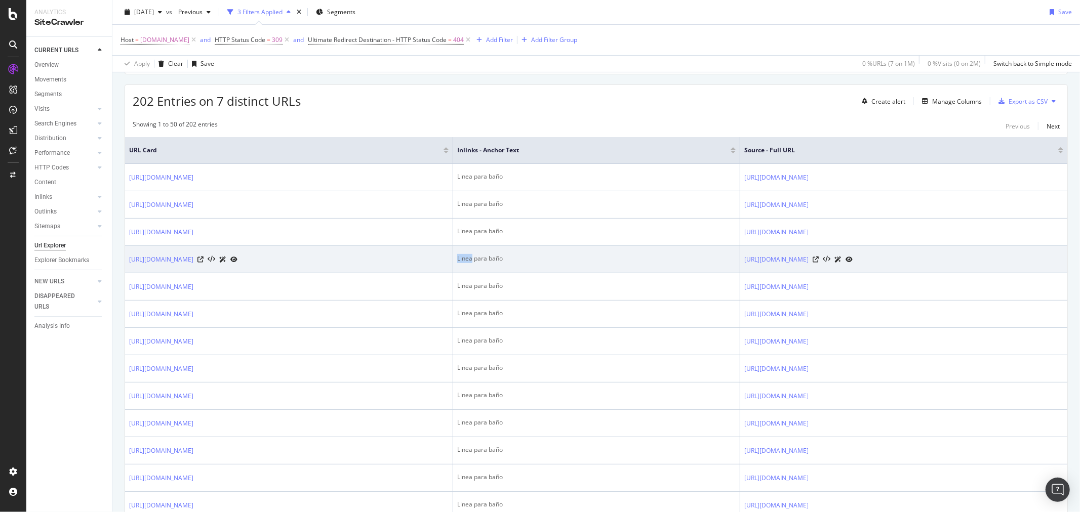
drag, startPoint x: 511, startPoint y: 260, endPoint x: 532, endPoint y: 265, distance: 21.0
click at [532, 265] on tr "[URL][DOMAIN_NAME] Linea para baño [URL][DOMAIN_NAME]" at bounding box center [596, 259] width 942 height 27
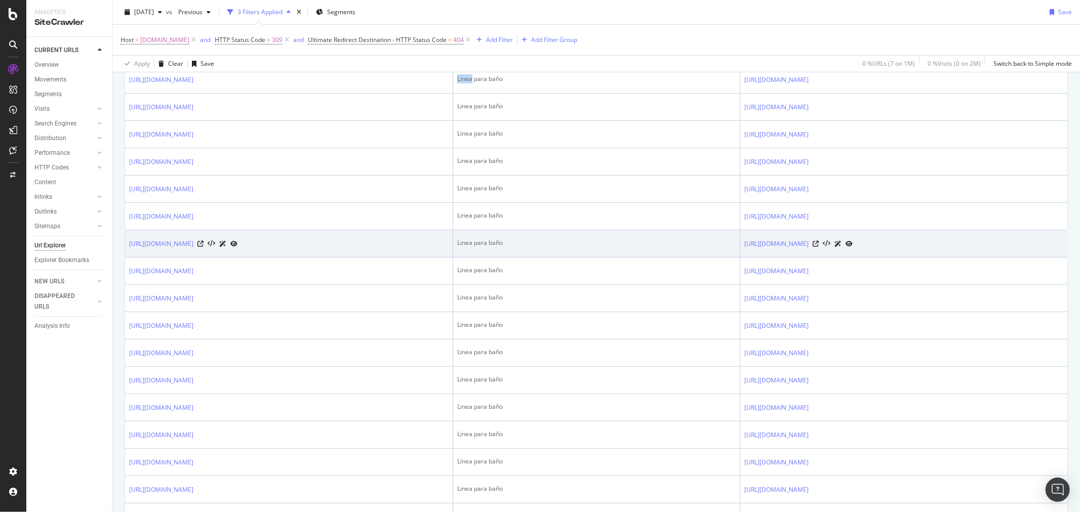
scroll to position [180, 0]
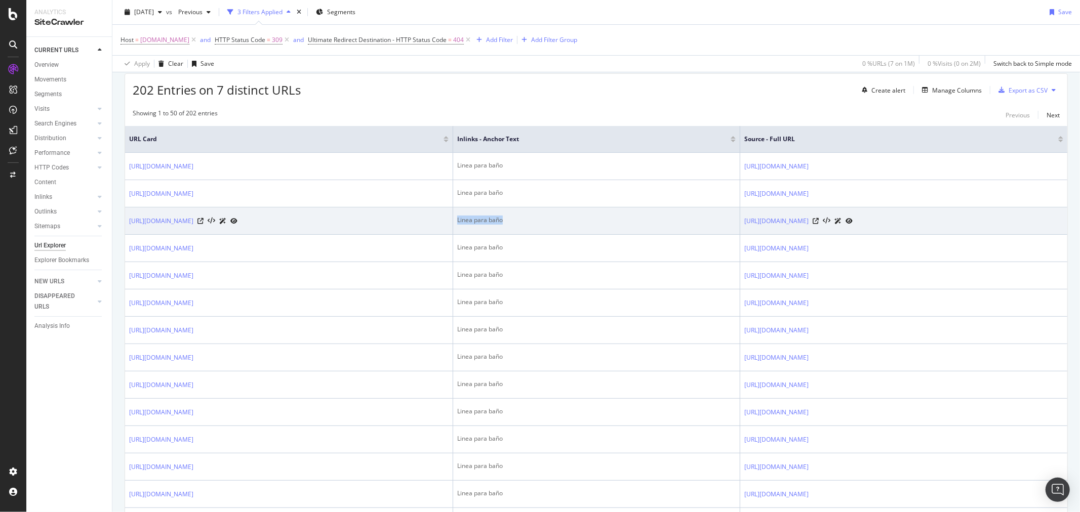
drag, startPoint x: 517, startPoint y: 224, endPoint x: 565, endPoint y: 228, distance: 47.8
click at [565, 228] on td "Linea para baño" at bounding box center [596, 221] width 287 height 27
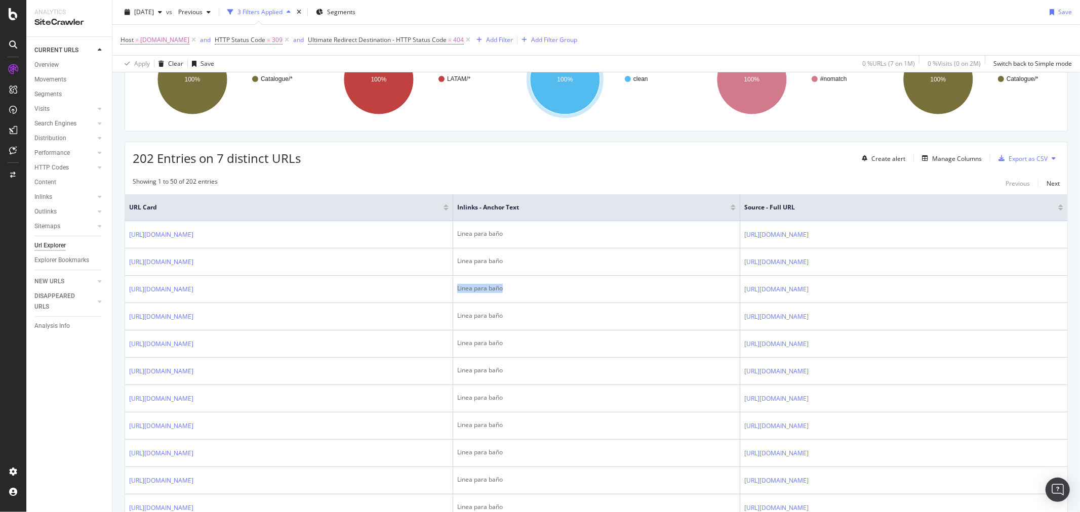
scroll to position [0, 0]
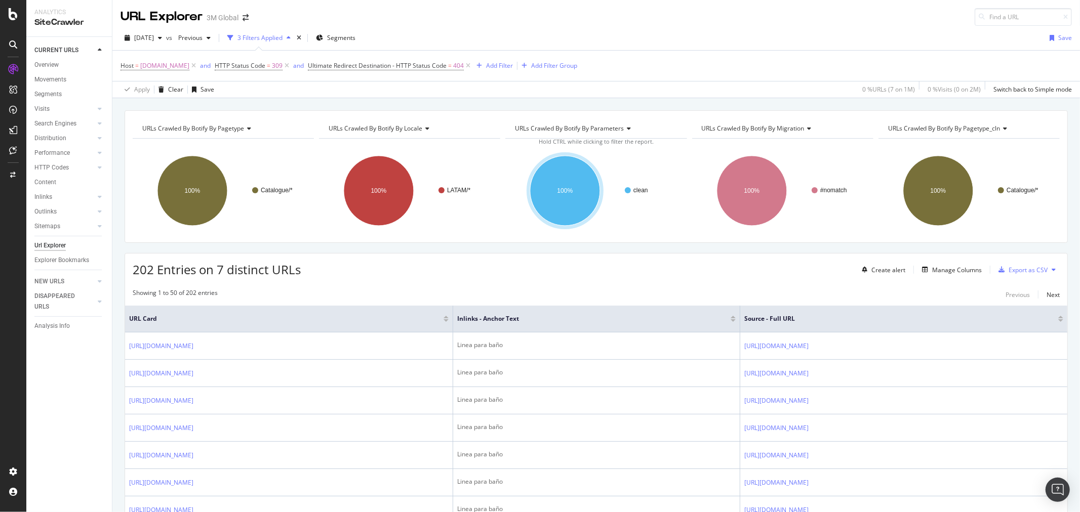
click at [688, 260] on div "202 Entries on 7 distinct URLs Create alert Manage Columns Export as CSV" at bounding box center [596, 266] width 942 height 25
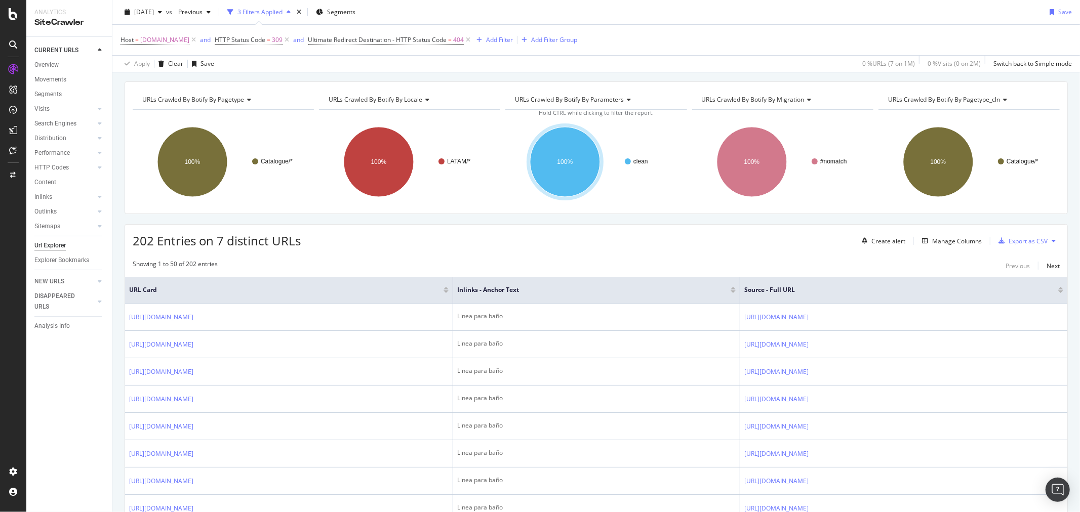
scroll to position [56, 0]
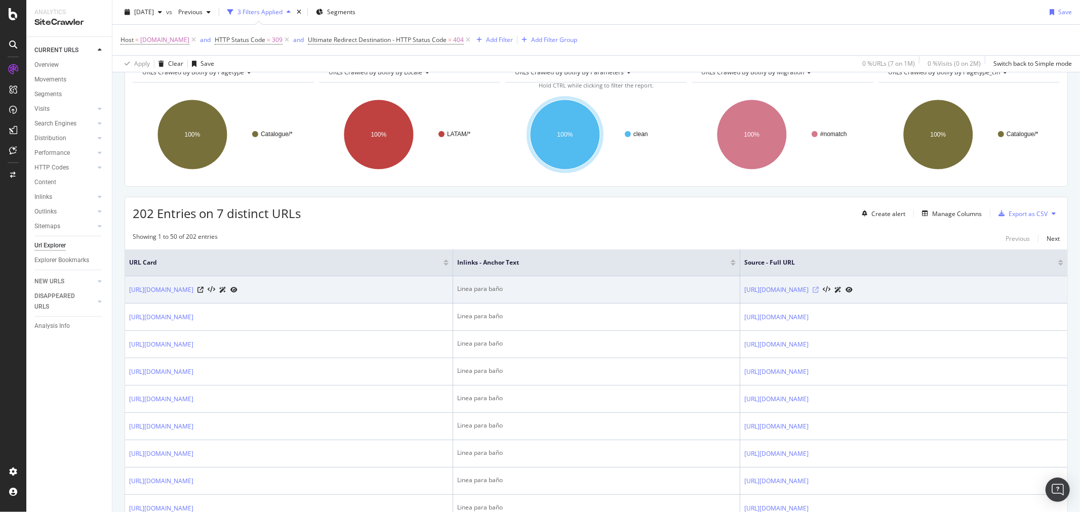
click at [819, 291] on icon at bounding box center [815, 290] width 6 height 6
